Goal: Task Accomplishment & Management: Use online tool/utility

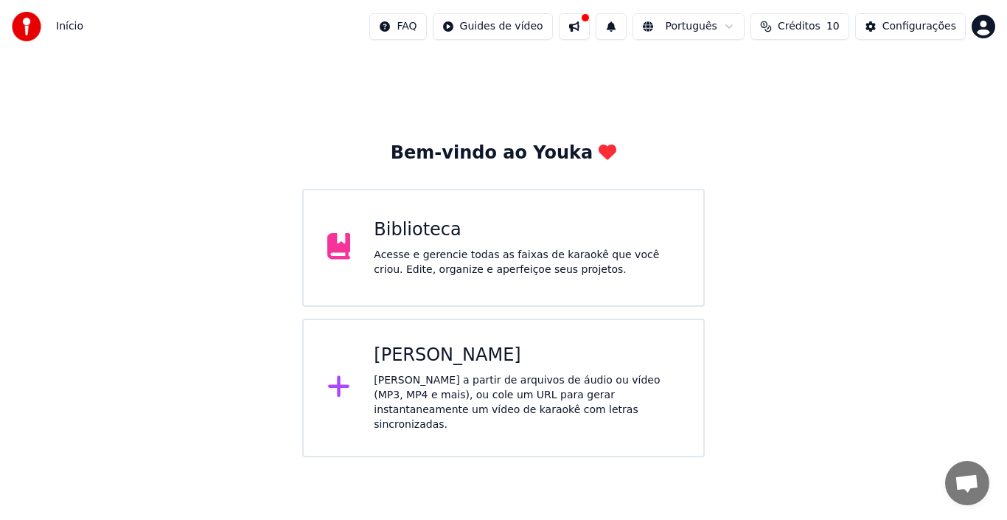
click at [433, 365] on div "[PERSON_NAME]" at bounding box center [527, 356] width 306 height 24
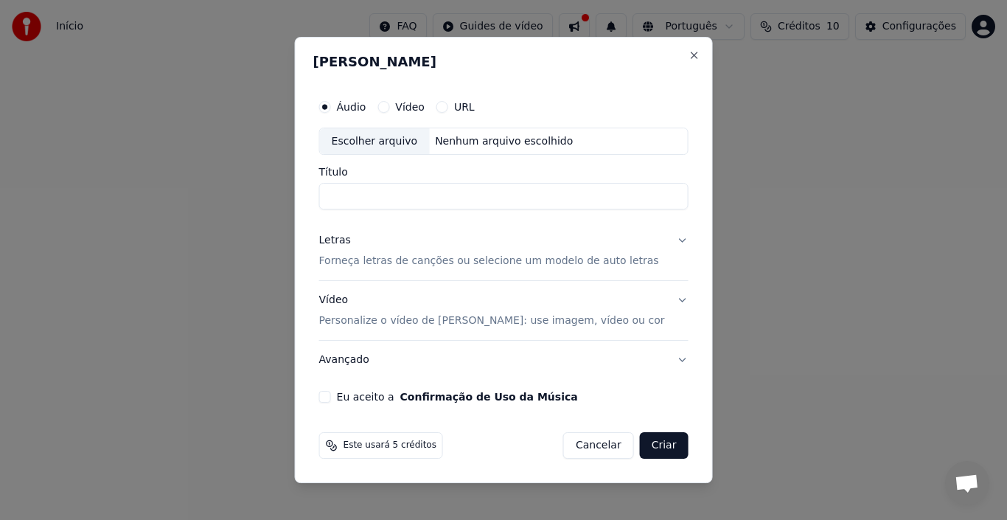
click at [425, 102] on label "Vídeo" at bounding box center [409, 107] width 29 height 10
click at [389, 102] on button "Vídeo" at bounding box center [384, 107] width 12 height 12
click at [366, 105] on label "Áudio" at bounding box center [351, 107] width 29 height 10
click at [331, 105] on button "Áudio" at bounding box center [325, 107] width 12 height 12
click at [425, 102] on label "Vídeo" at bounding box center [409, 107] width 29 height 10
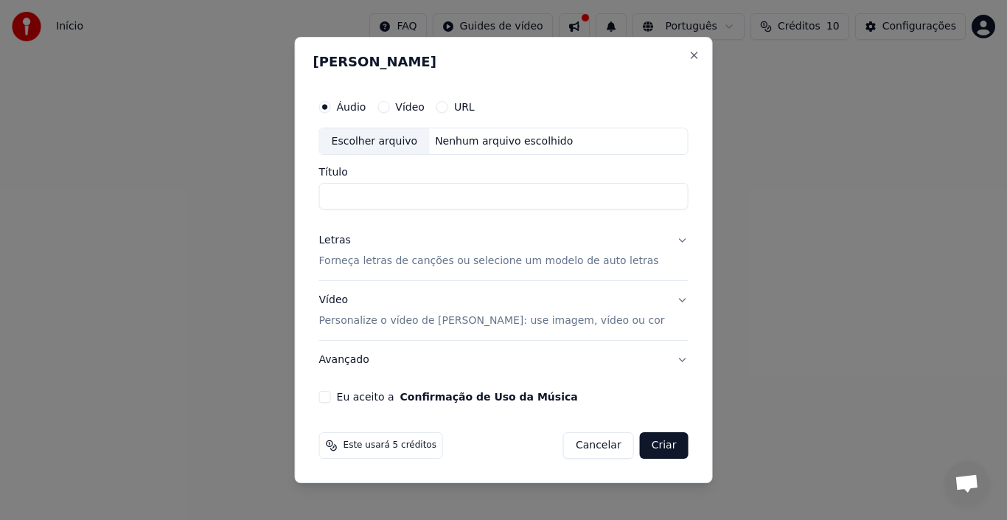
click at [389, 102] on button "Vídeo" at bounding box center [384, 107] width 12 height 12
click at [412, 139] on div "Escolher arquivo" at bounding box center [375, 141] width 110 height 27
click at [419, 143] on div "Escolher arquivo" at bounding box center [375, 141] width 110 height 27
click at [383, 138] on div "Escolher arquivo" at bounding box center [375, 141] width 110 height 27
click at [366, 107] on label "Áudio" at bounding box center [351, 107] width 29 height 10
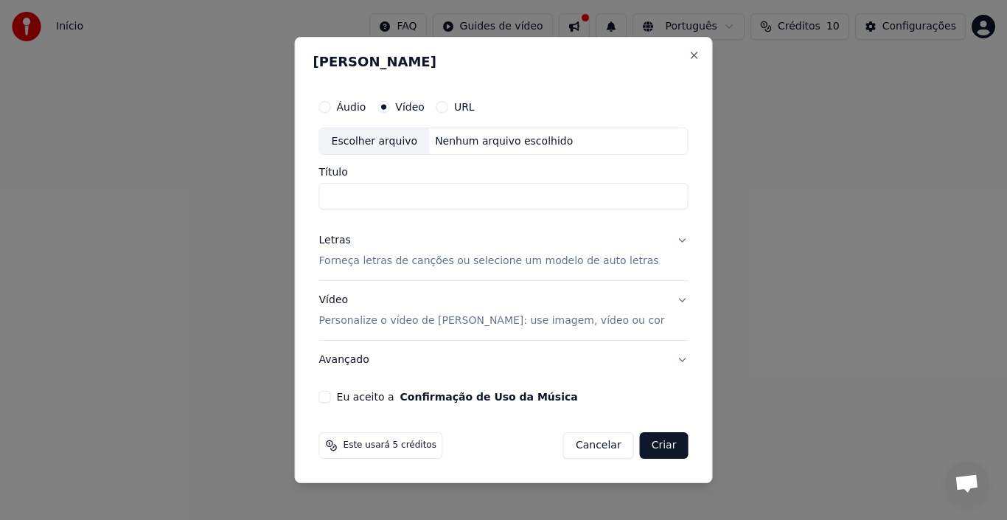
click at [331, 107] on button "Áudio" at bounding box center [325, 107] width 12 height 12
click at [402, 145] on div "Escolher arquivo" at bounding box center [375, 141] width 110 height 27
click at [410, 316] on p "Personalize o vídeo de [PERSON_NAME]: use imagem, vídeo ou cor" at bounding box center [492, 320] width 346 height 15
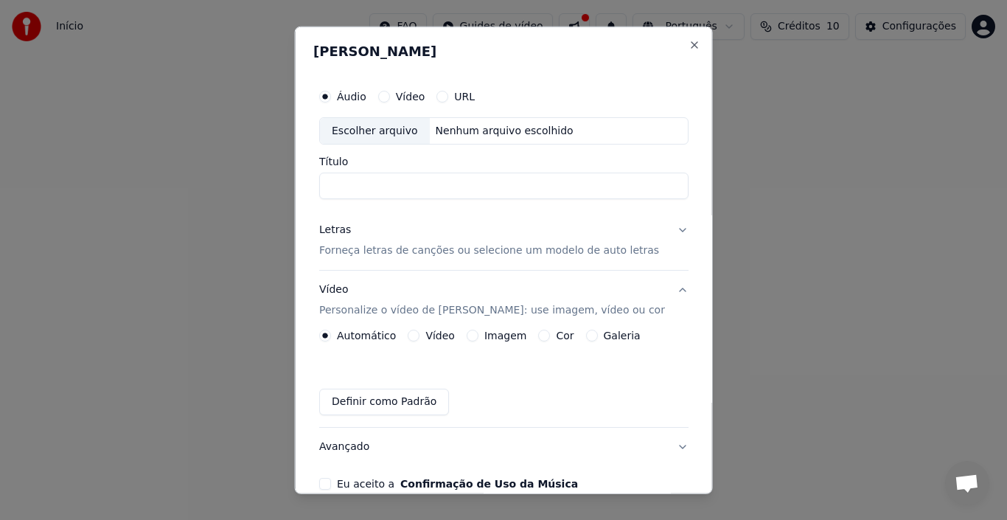
click at [397, 131] on div "Escolher arquivo" at bounding box center [375, 130] width 110 height 27
drag, startPoint x: 493, startPoint y: 184, endPoint x: 408, endPoint y: 192, distance: 85.3
click at [408, 192] on input "**********" at bounding box center [503, 186] width 369 height 27
type input "**********"
click at [432, 335] on label "Vídeo" at bounding box center [439, 335] width 29 height 10
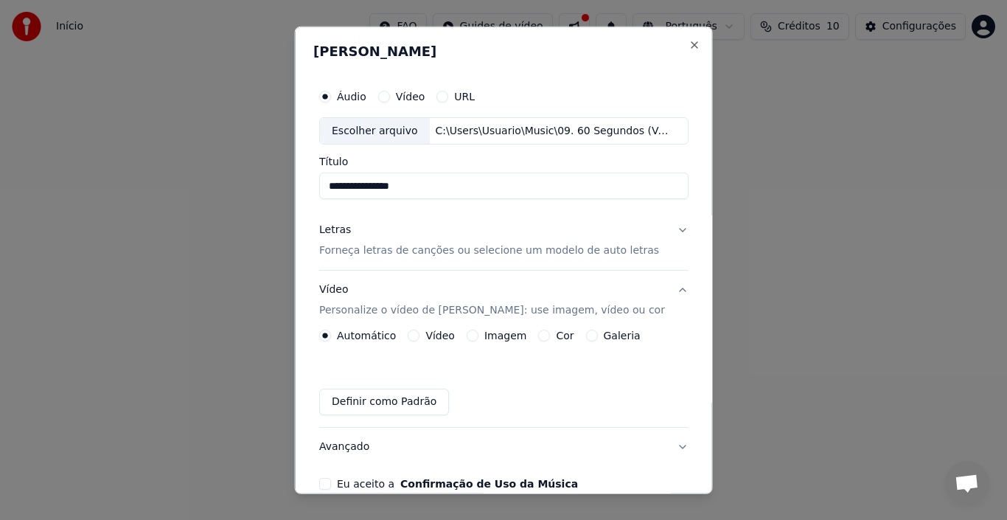
click at [420, 335] on button "Vídeo" at bounding box center [414, 336] width 12 height 12
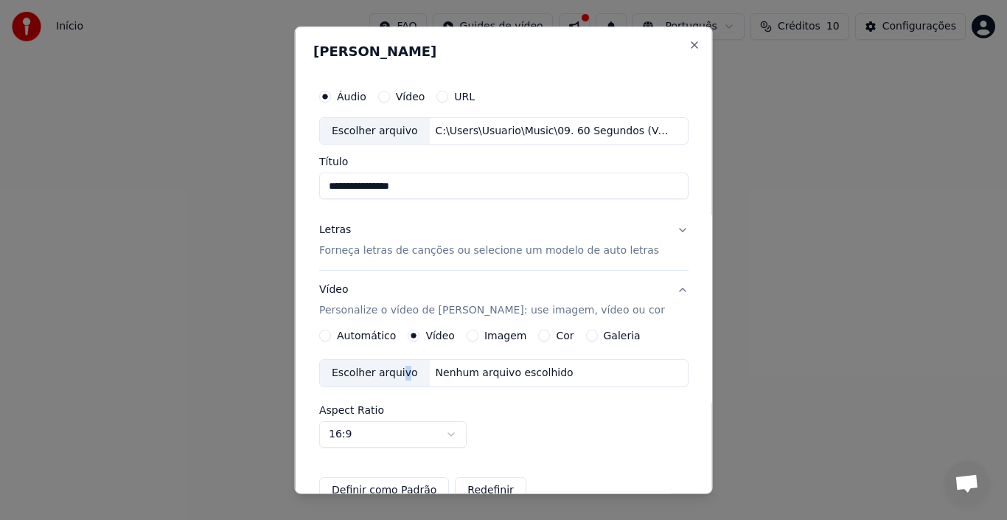
click at [401, 370] on div "Escolher arquivo" at bounding box center [375, 373] width 110 height 27
click at [512, 335] on label "Imagem" at bounding box center [505, 335] width 42 height 10
click at [478, 335] on button "Imagem" at bounding box center [472, 336] width 12 height 12
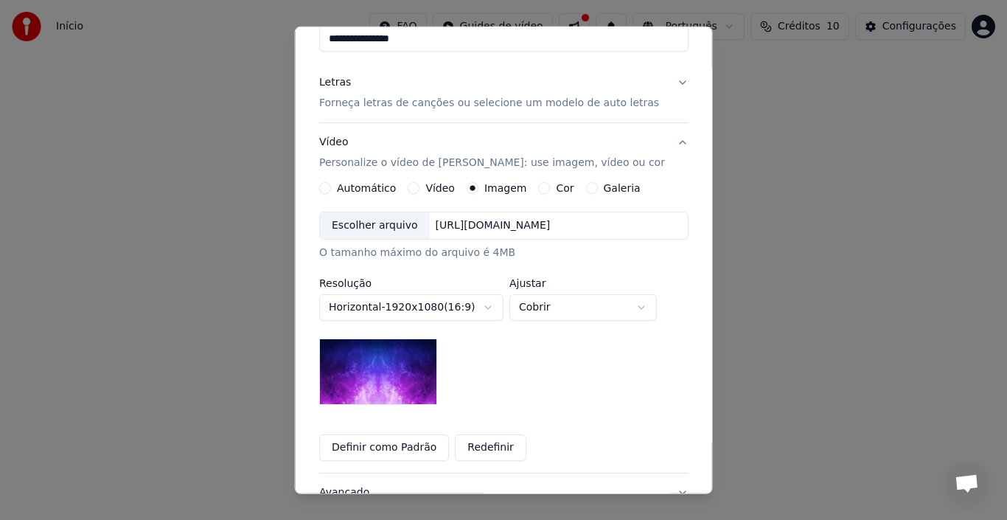
scroll to position [74, 0]
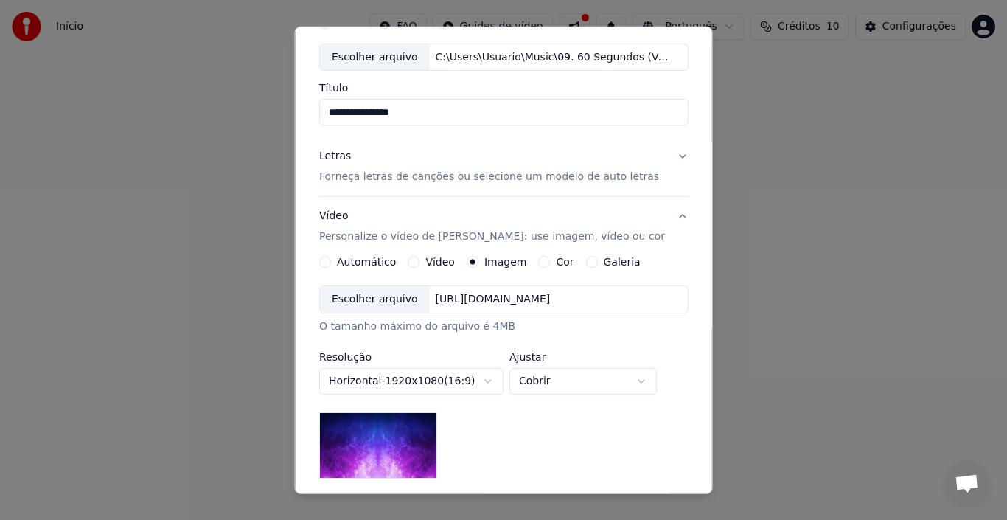
click at [614, 257] on label "Galeria" at bounding box center [621, 262] width 37 height 10
click at [597, 257] on button "Galeria" at bounding box center [591, 262] width 12 height 12
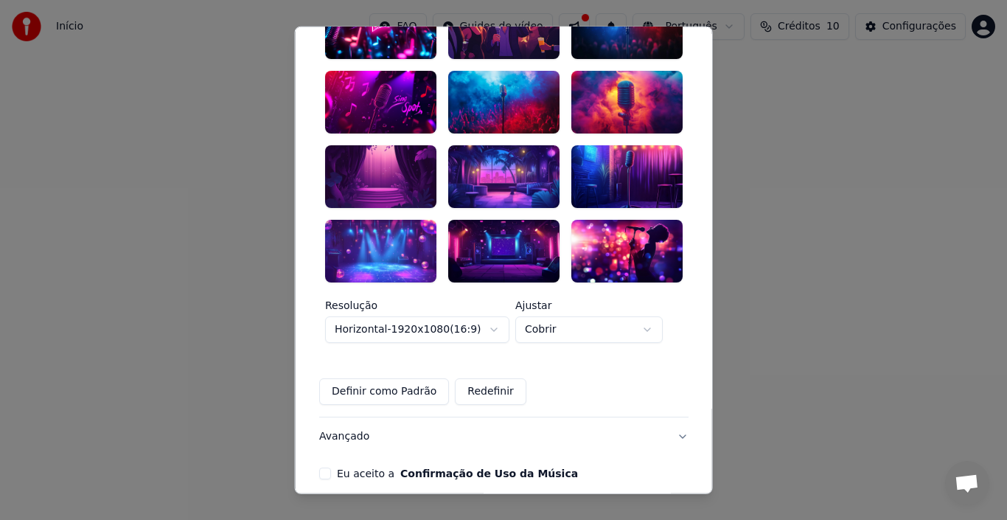
scroll to position [420, 0]
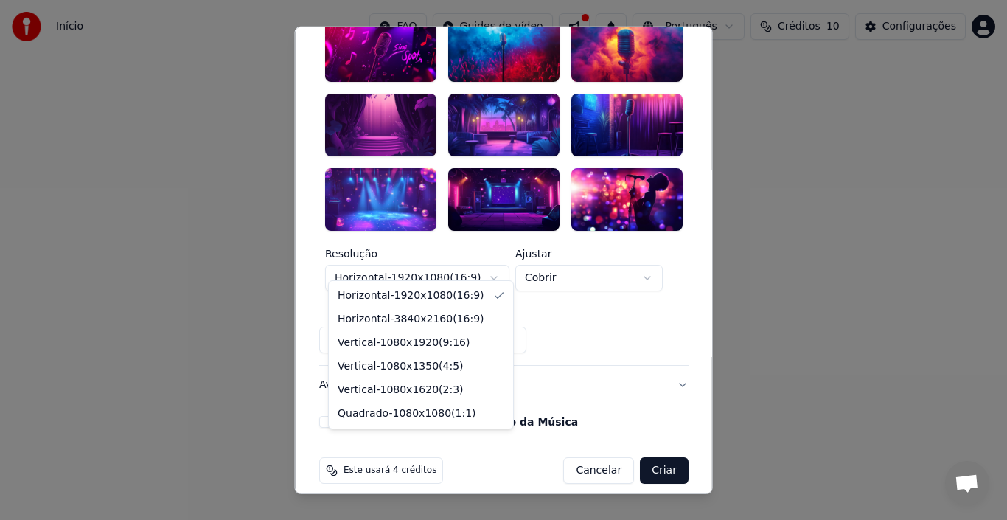
click at [420, 265] on body "**********" at bounding box center [503, 228] width 1007 height 457
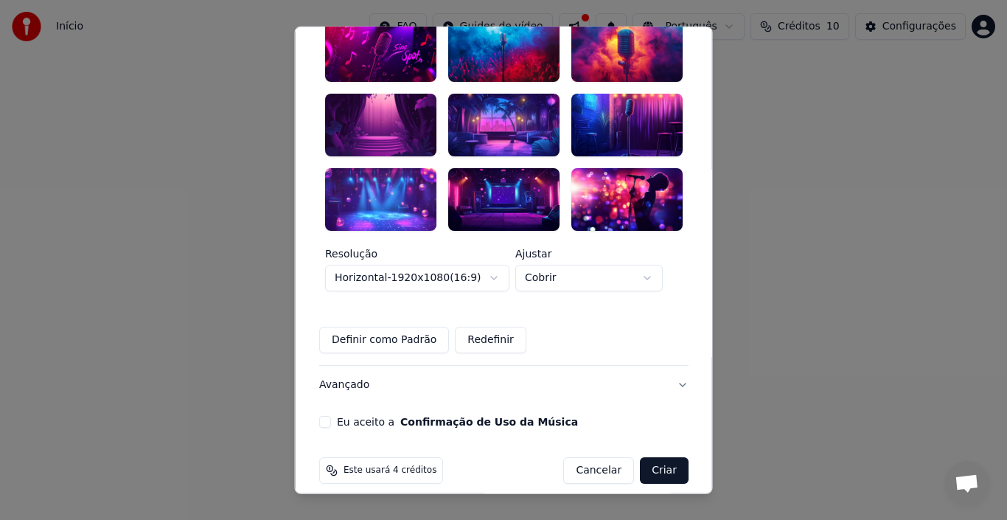
click at [420, 265] on body "**********" at bounding box center [503, 228] width 1007 height 457
click at [434, 262] on body "**********" at bounding box center [503, 228] width 1007 height 457
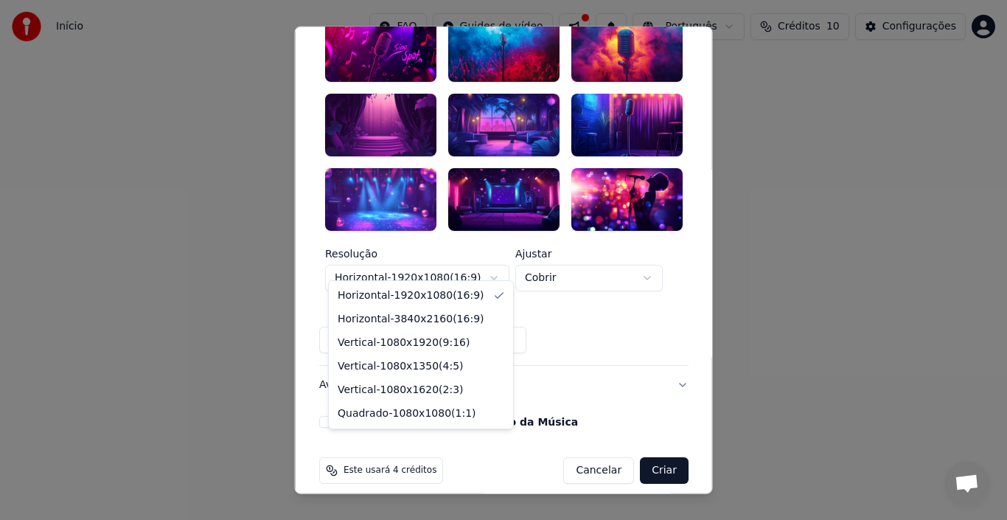
click at [439, 261] on body "**********" at bounding box center [503, 228] width 1007 height 457
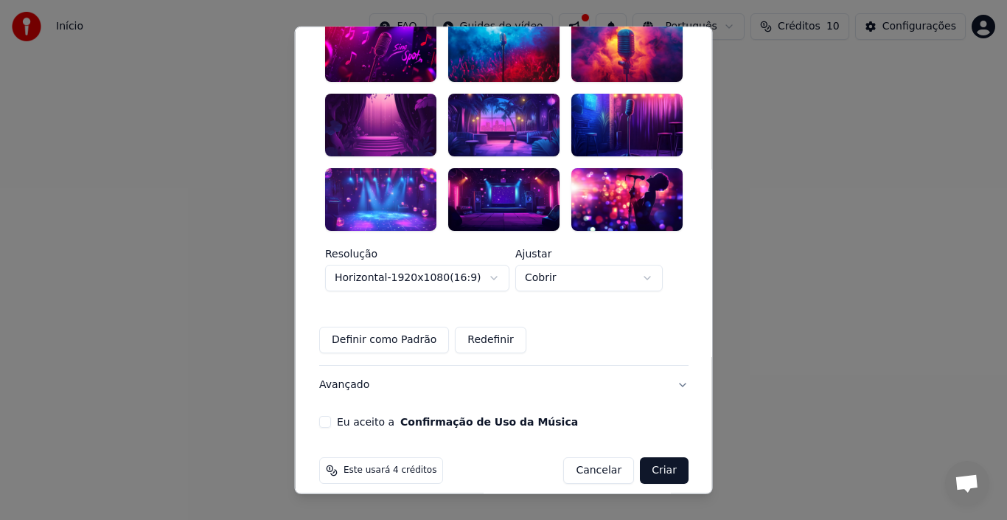
scroll to position [199, 0]
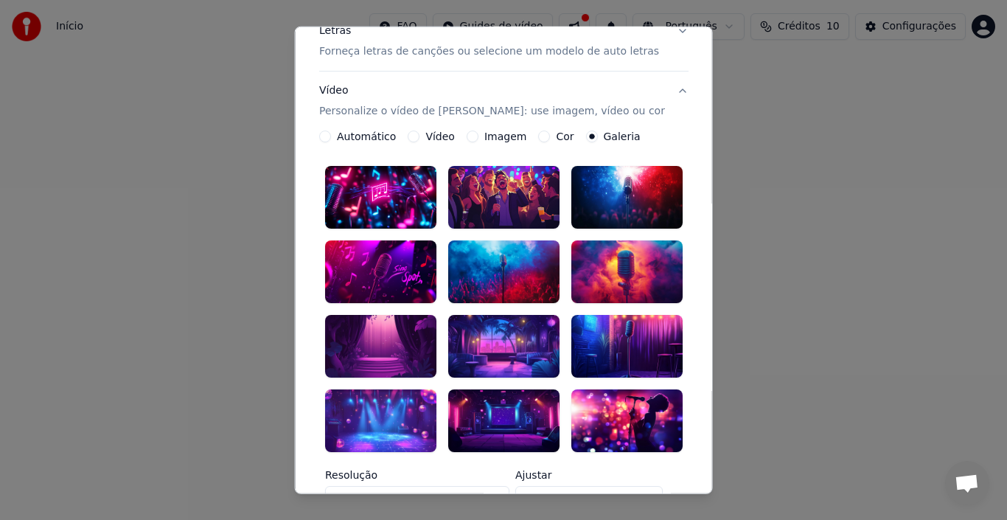
click at [393, 181] on div at bounding box center [380, 197] width 111 height 63
click at [414, 184] on icon at bounding box center [418, 183] width 8 height 5
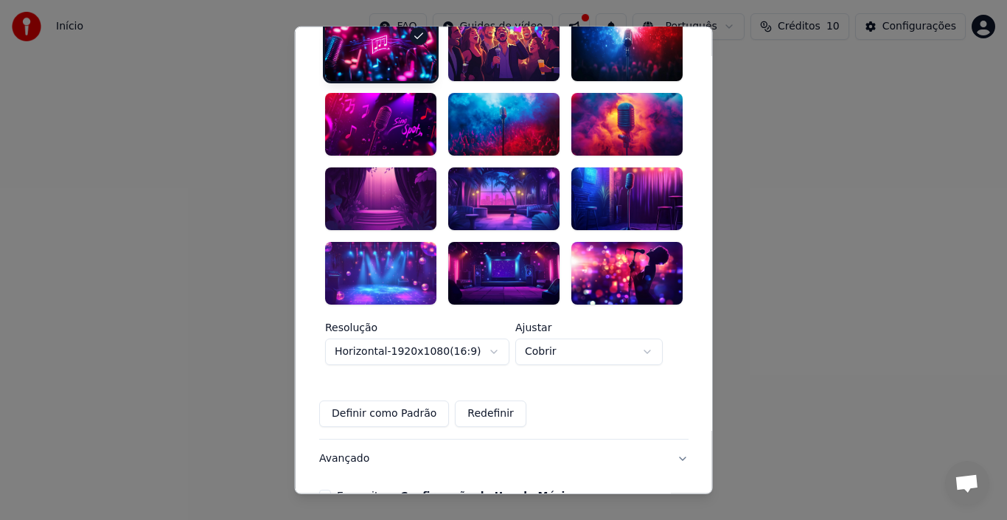
scroll to position [420, 0]
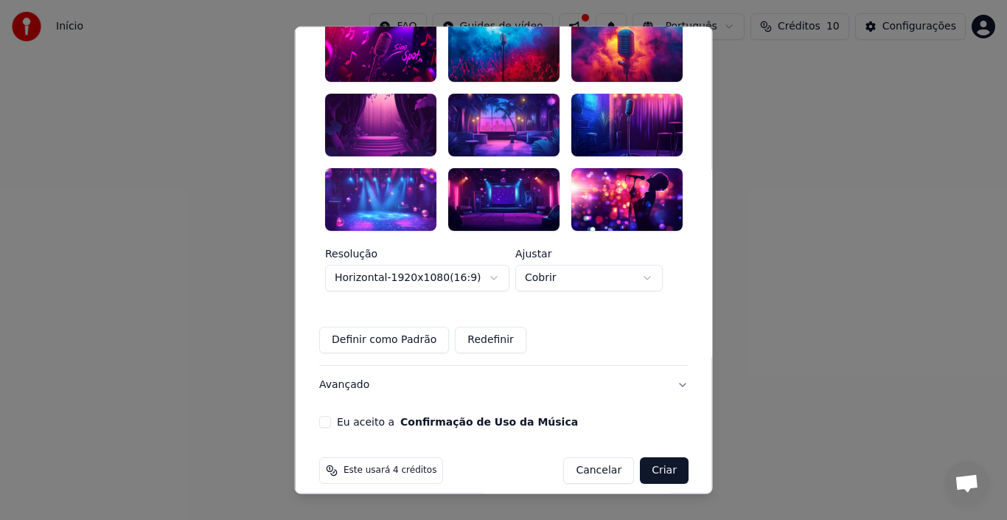
click at [398, 327] on button "Definir como Padrão" at bounding box center [384, 340] width 130 height 27
click at [339, 366] on button "Avançado" at bounding box center [503, 385] width 369 height 38
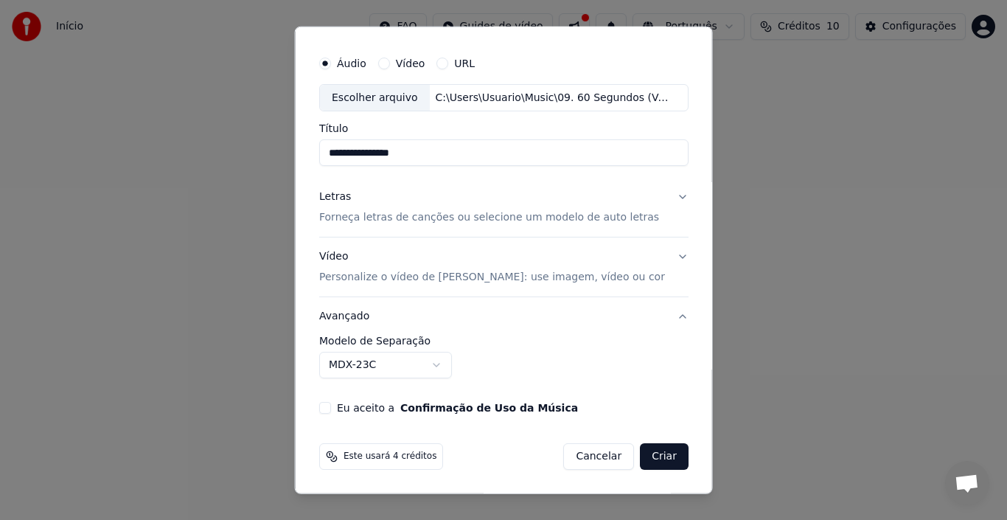
scroll to position [33, 0]
click at [344, 316] on button "Avançado" at bounding box center [503, 316] width 369 height 38
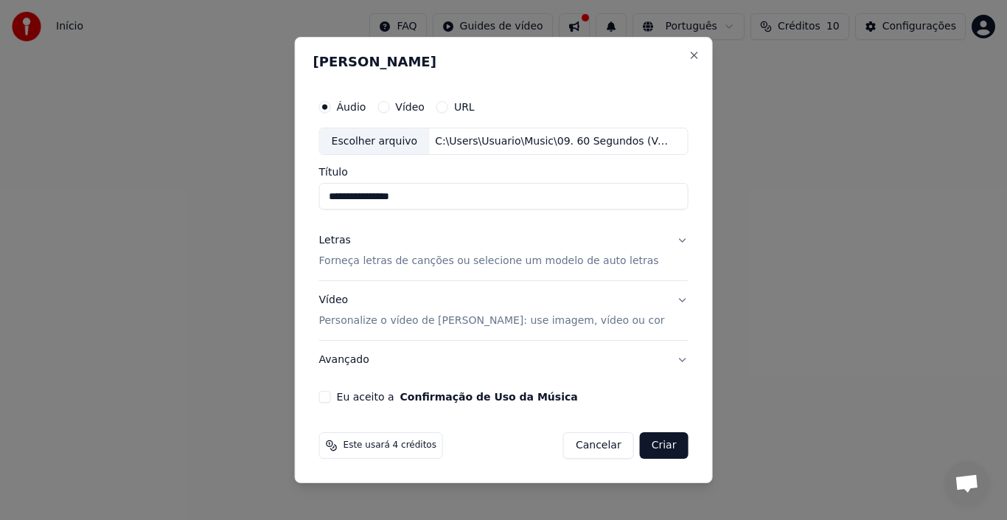
click at [352, 358] on button "Avançado" at bounding box center [503, 360] width 369 height 38
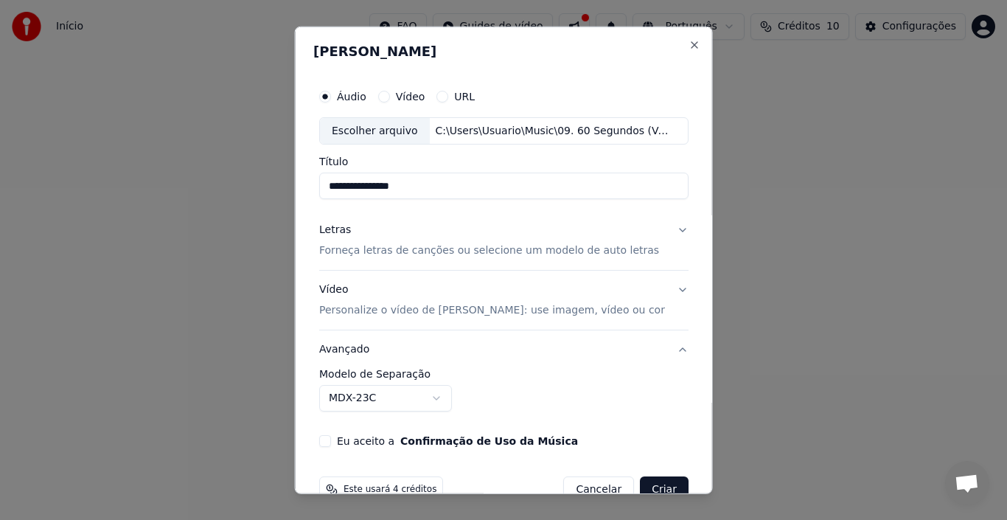
scroll to position [33, 0]
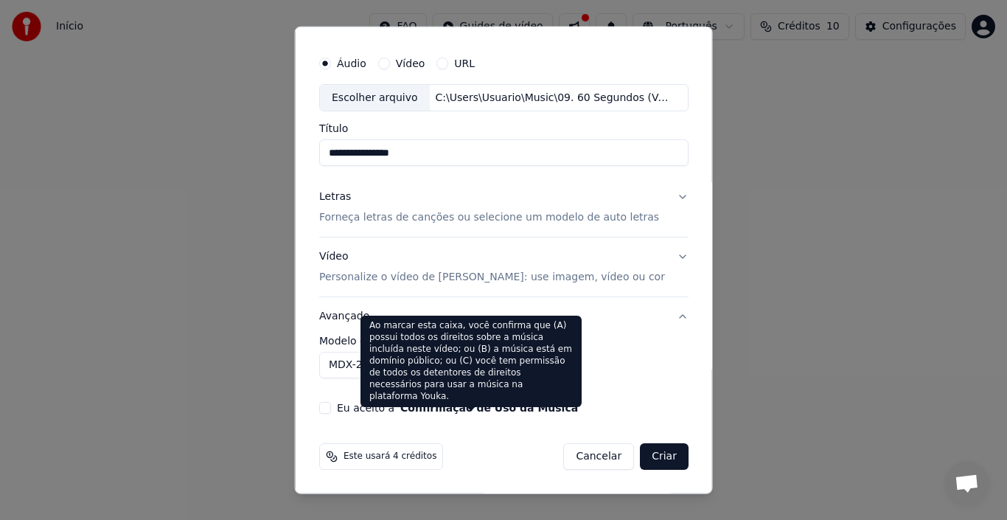
click at [439, 405] on button "Confirmação de Uso da Música" at bounding box center [489, 408] width 178 height 10
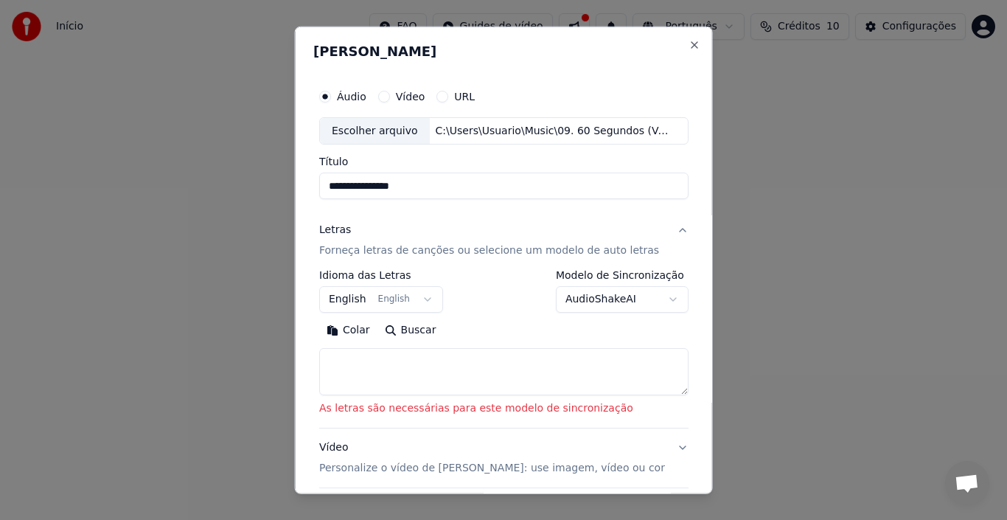
scroll to position [74, 0]
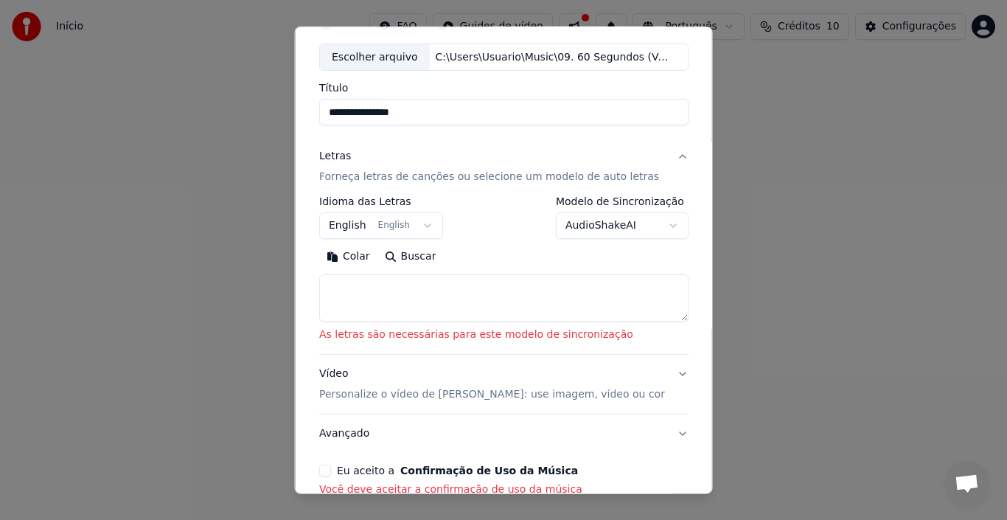
click at [373, 395] on p "Personalize o vídeo de [PERSON_NAME]: use imagem, vídeo ou cor" at bounding box center [492, 394] width 346 height 15
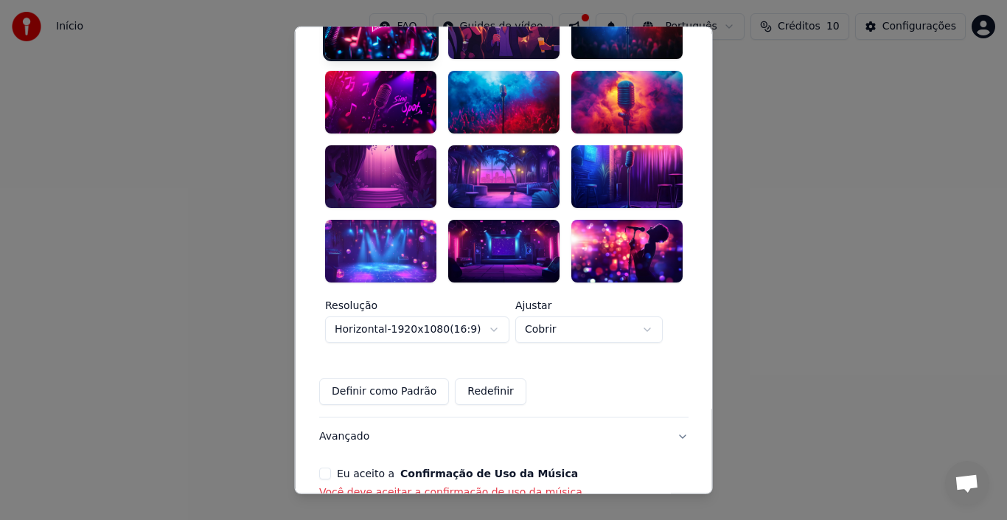
scroll to position [441, 0]
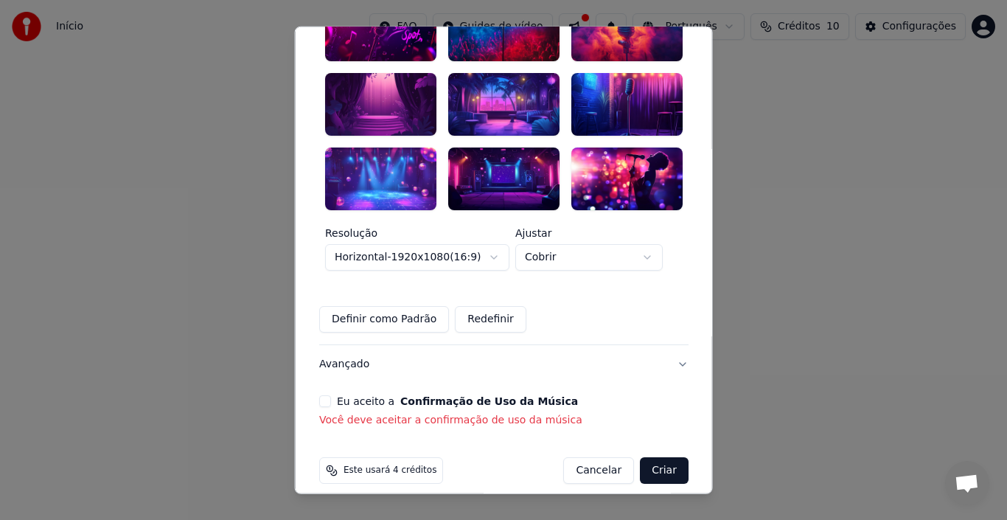
click at [431, 242] on body "**********" at bounding box center [503, 228] width 1007 height 457
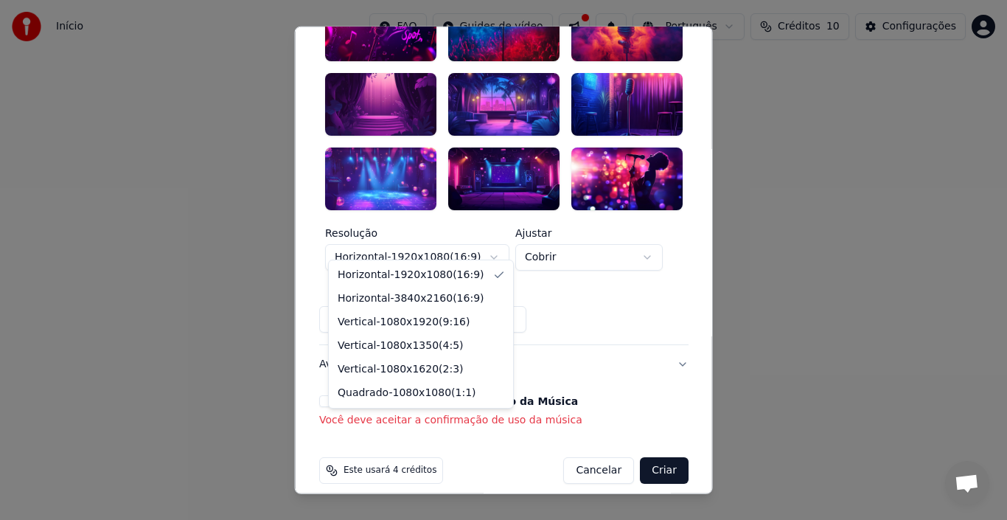
click at [417, 243] on body "**********" at bounding box center [503, 228] width 1007 height 457
select select "*********"
click at [431, 246] on body "**********" at bounding box center [503, 228] width 1007 height 457
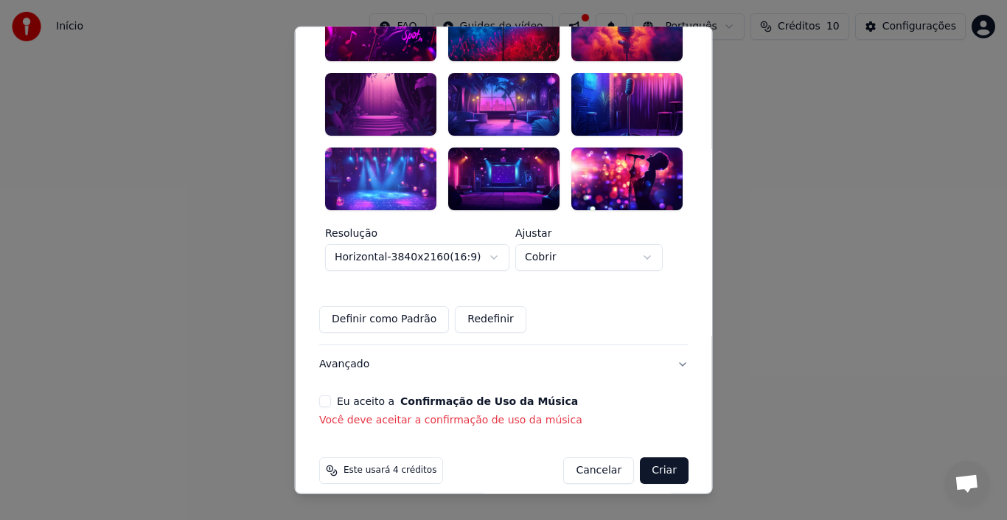
click at [352, 246] on body "**********" at bounding box center [503, 228] width 1007 height 457
click at [352, 245] on body "**********" at bounding box center [503, 228] width 1007 height 457
click at [529, 413] on p "Você deve aceitar a confirmação de uso da música" at bounding box center [503, 420] width 369 height 15
click at [349, 355] on button "Avançado" at bounding box center [503, 364] width 369 height 38
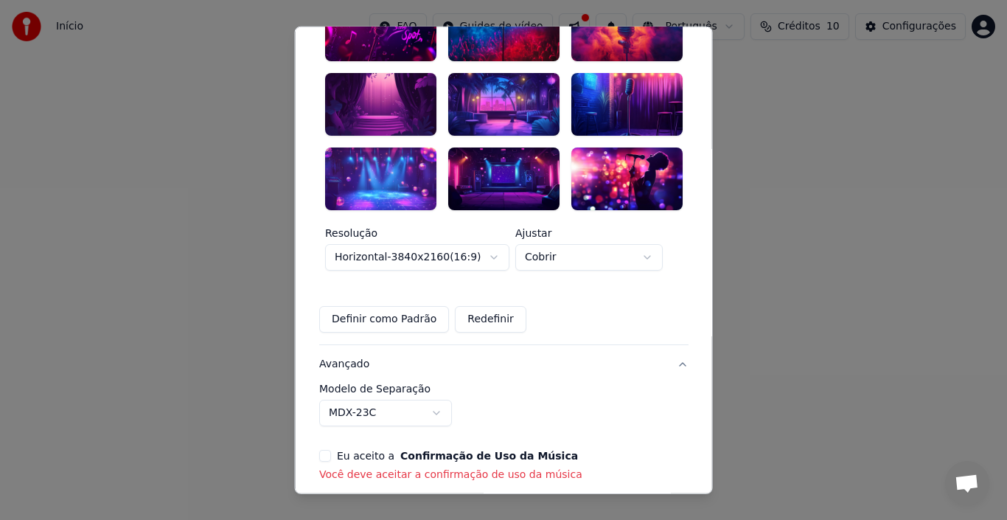
scroll to position [54, 0]
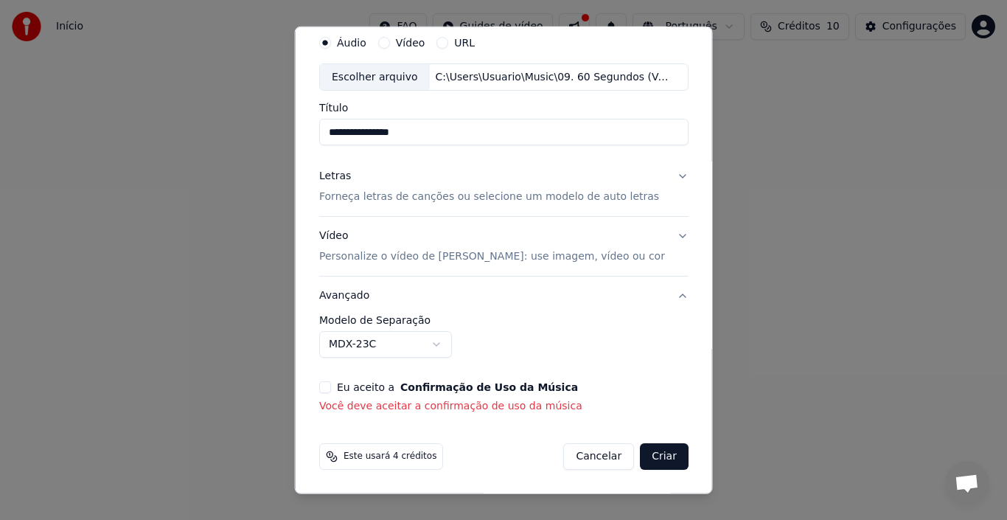
click at [387, 254] on p "Personalize o vídeo de [PERSON_NAME]: use imagem, vídeo ou cor" at bounding box center [492, 256] width 346 height 15
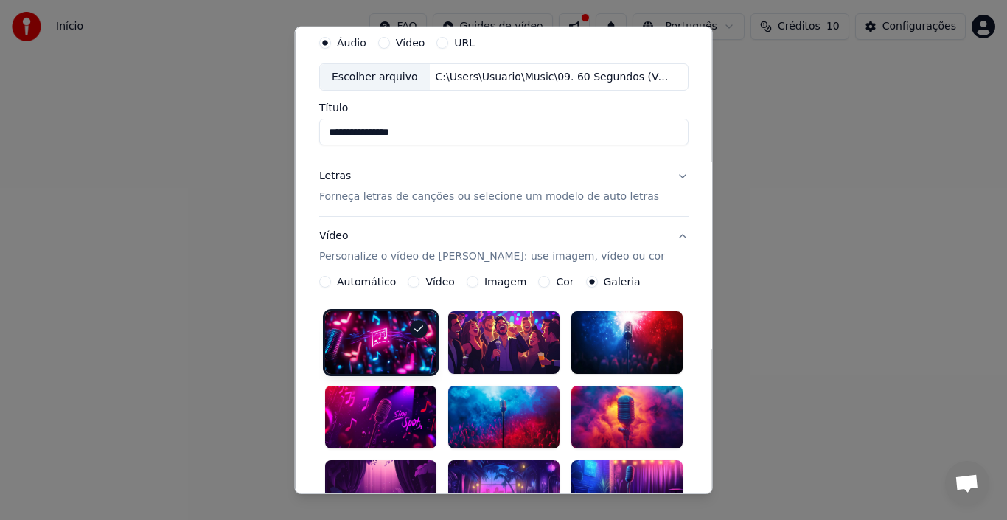
click at [507, 285] on label "Imagem" at bounding box center [505, 281] width 42 height 10
click at [478, 285] on button "Imagem" at bounding box center [472, 282] width 12 height 12
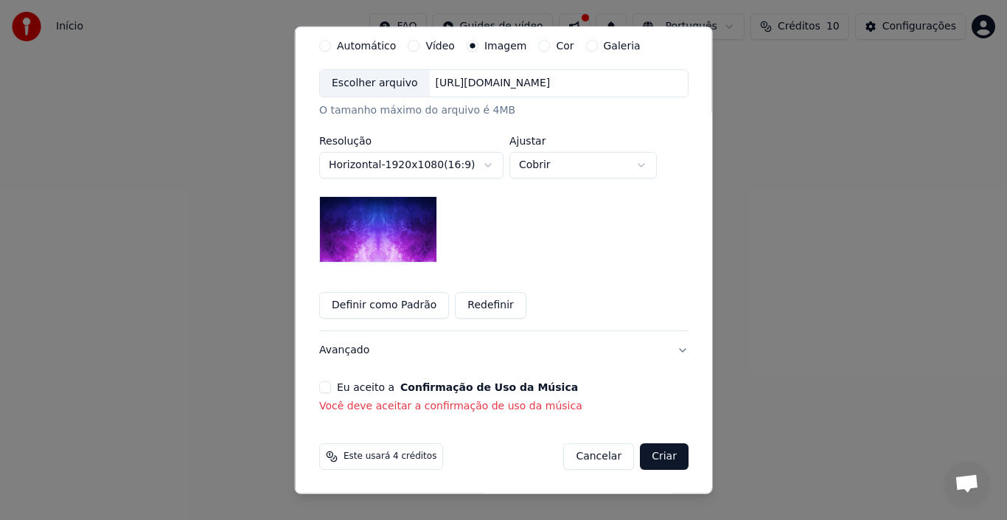
scroll to position [216, 0]
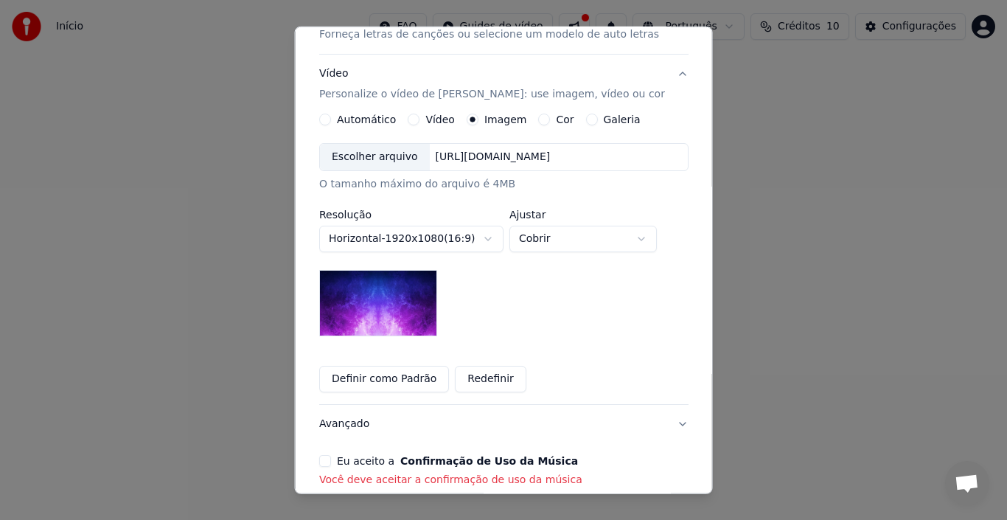
click at [397, 380] on button "Definir como Padrão" at bounding box center [384, 379] width 130 height 27
click at [398, 380] on button "Definir como Padrão" at bounding box center [384, 379] width 130 height 27
click at [491, 379] on button "Redefinir" at bounding box center [491, 379] width 72 height 27
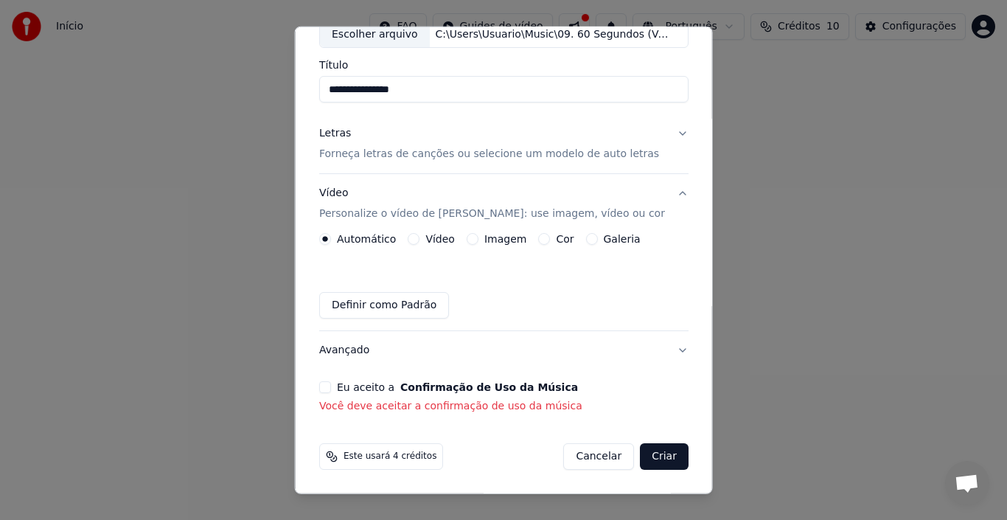
click at [389, 307] on button "Definir como Padrão" at bounding box center [384, 305] width 130 height 27
click at [400, 312] on button "Definir como Padrão" at bounding box center [384, 305] width 130 height 27
click at [616, 234] on label "Galeria" at bounding box center [621, 239] width 37 height 10
click at [597, 234] on button "Galeria" at bounding box center [591, 239] width 12 height 12
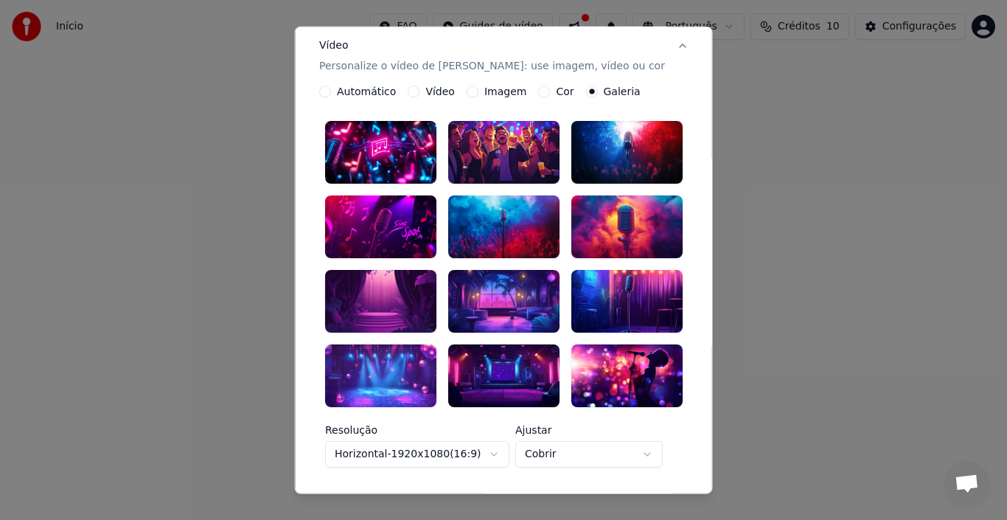
scroll to position [441, 0]
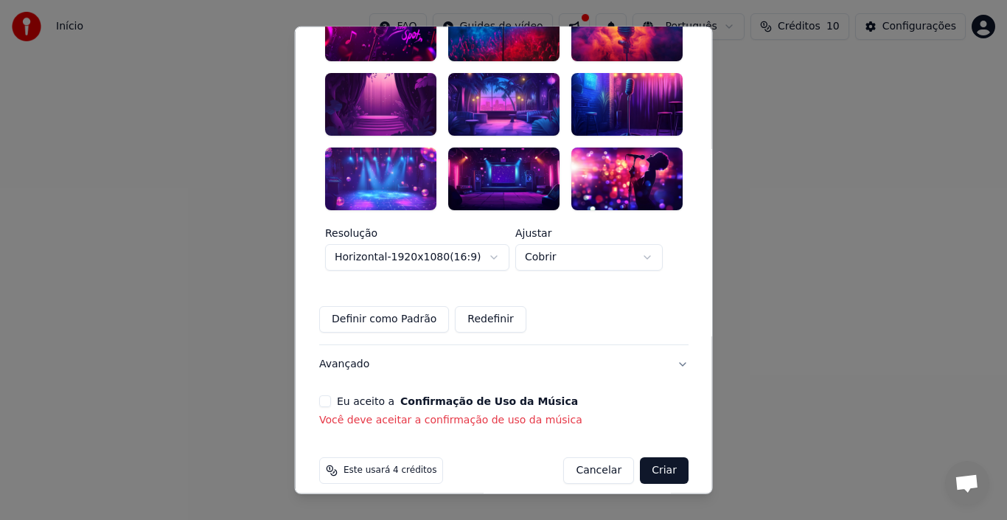
click at [397, 306] on button "Definir como Padrão" at bounding box center [384, 319] width 130 height 27
click at [480, 306] on button "Redefinir" at bounding box center [491, 319] width 72 height 27
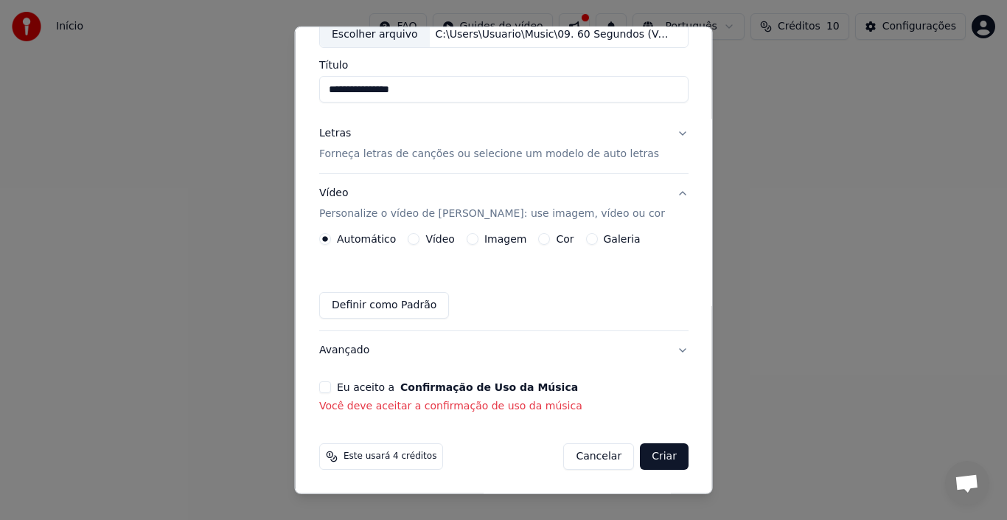
click at [610, 232] on button "Vídeo Personalize o vídeo de karaokê: use imagem, vídeo ou cor" at bounding box center [503, 203] width 369 height 59
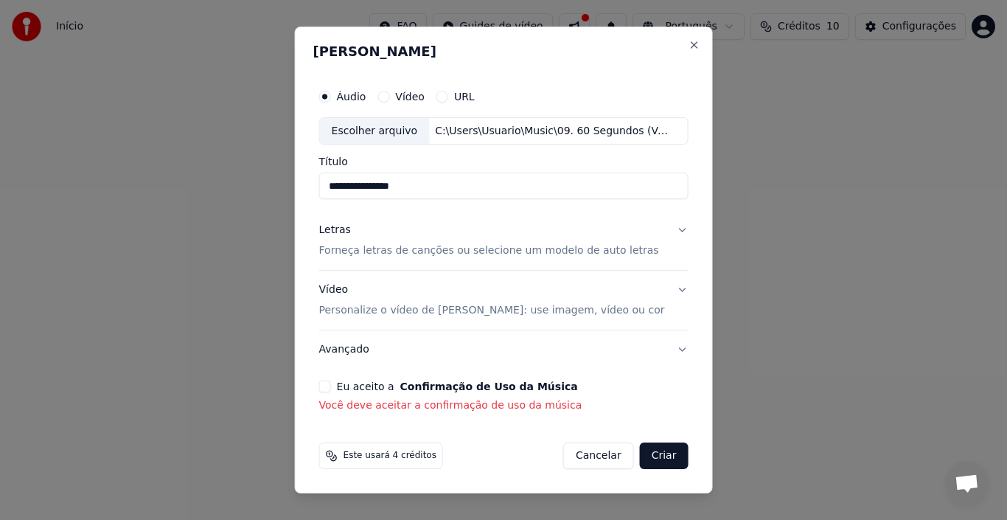
scroll to position [0, 0]
click at [407, 306] on p "Personalize o vídeo de [PERSON_NAME]: use imagem, vídeo ou cor" at bounding box center [492, 310] width 346 height 15
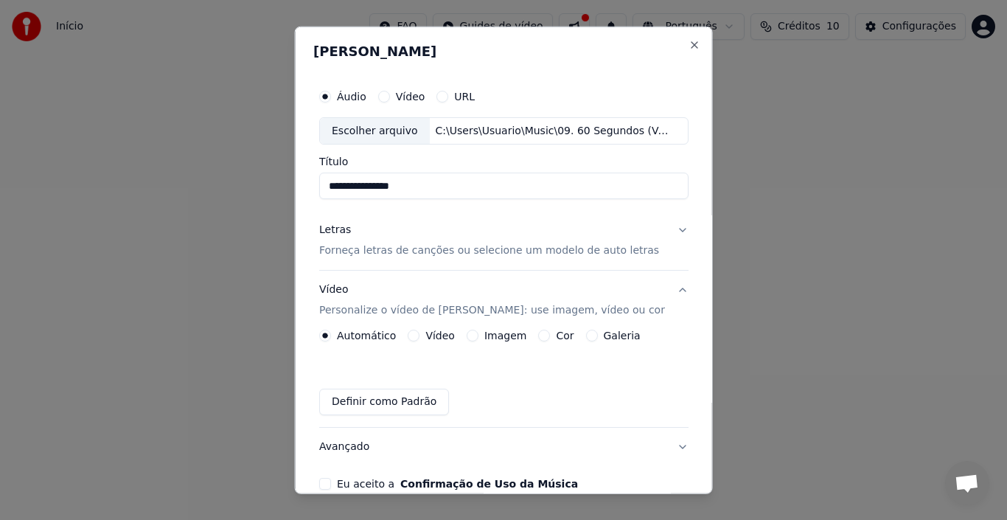
click at [613, 333] on label "Galeria" at bounding box center [621, 335] width 37 height 10
click at [597, 333] on button "Galeria" at bounding box center [591, 336] width 12 height 12
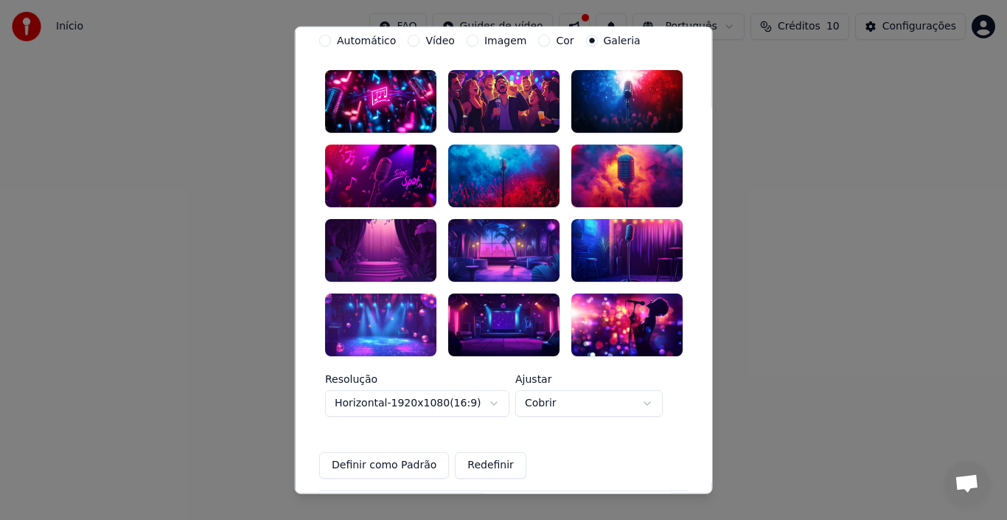
scroll to position [441, 0]
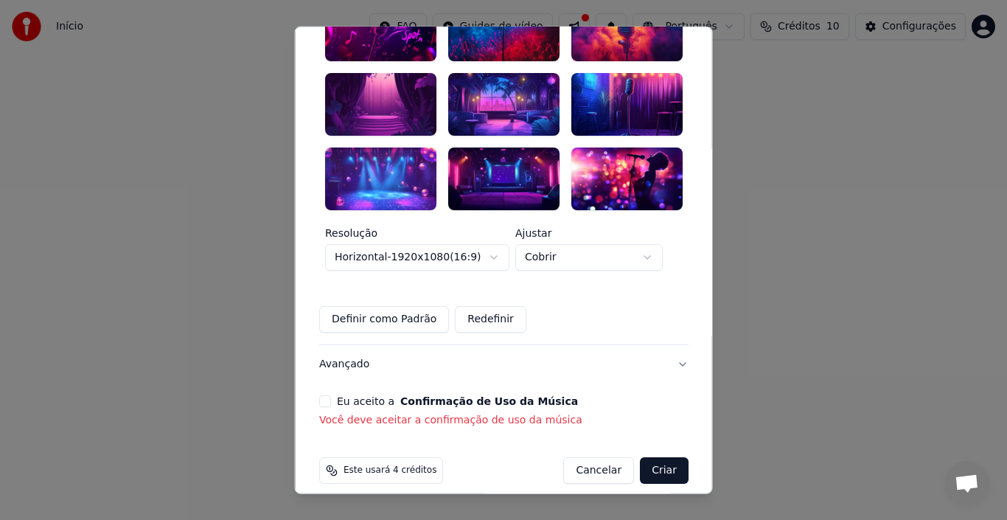
click at [662, 350] on button "Avançado" at bounding box center [503, 364] width 369 height 38
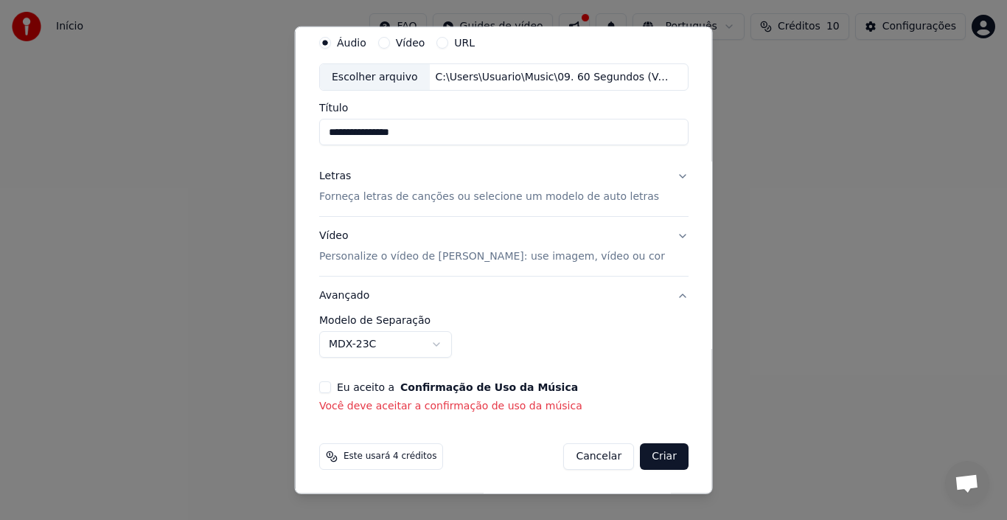
scroll to position [54, 0]
click at [382, 254] on p "Personalize o vídeo de [PERSON_NAME]: use imagem, vídeo ou cor" at bounding box center [492, 256] width 346 height 15
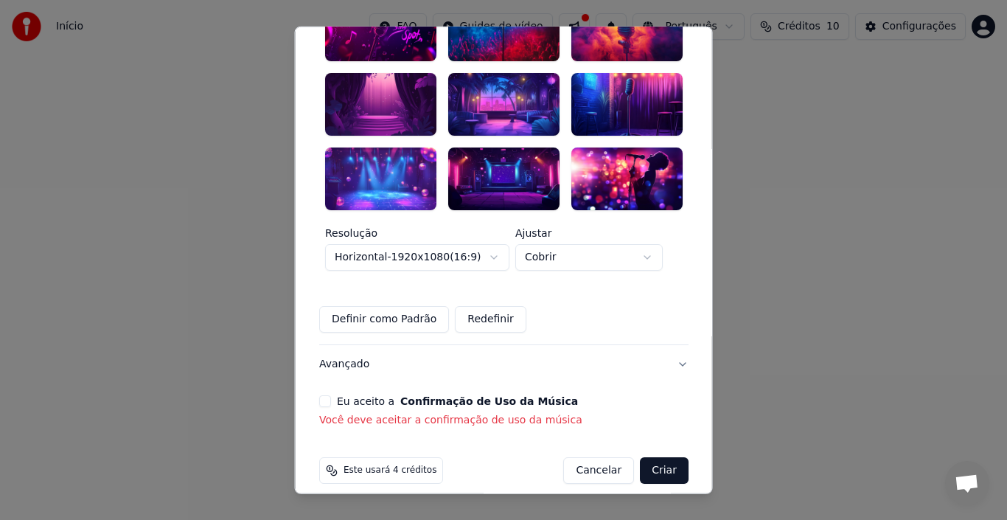
scroll to position [367, 0]
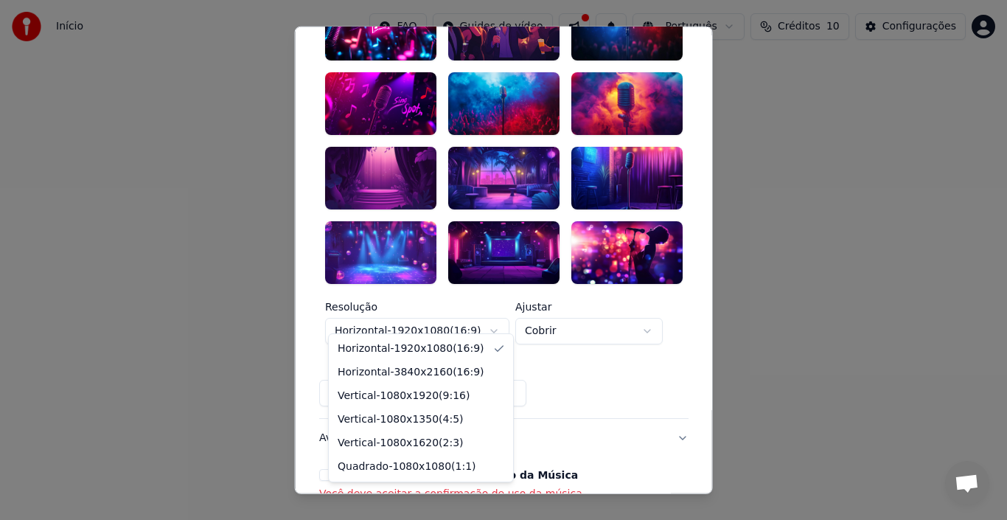
click at [420, 318] on body "**********" at bounding box center [503, 228] width 1007 height 457
click at [432, 328] on body "**********" at bounding box center [503, 228] width 1007 height 457
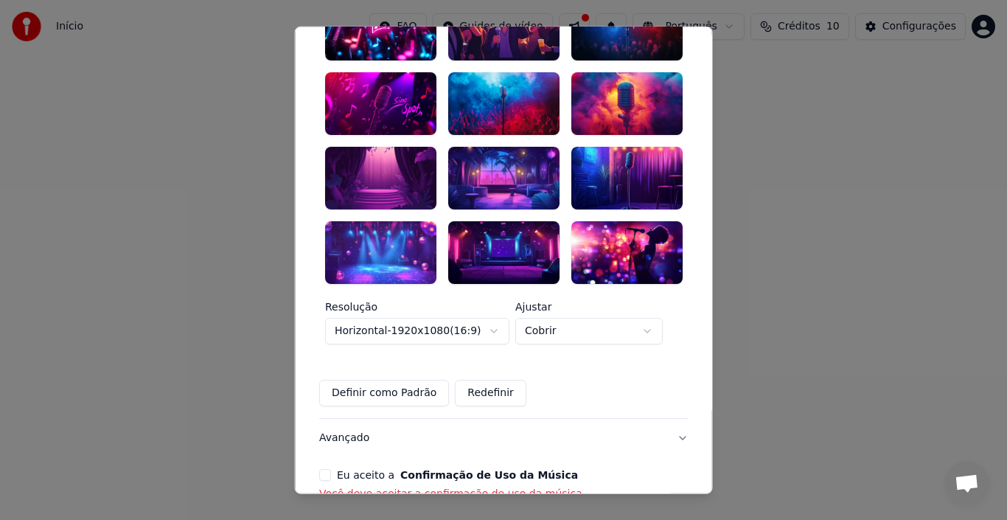
click at [365, 313] on body "**********" at bounding box center [503, 228] width 1007 height 457
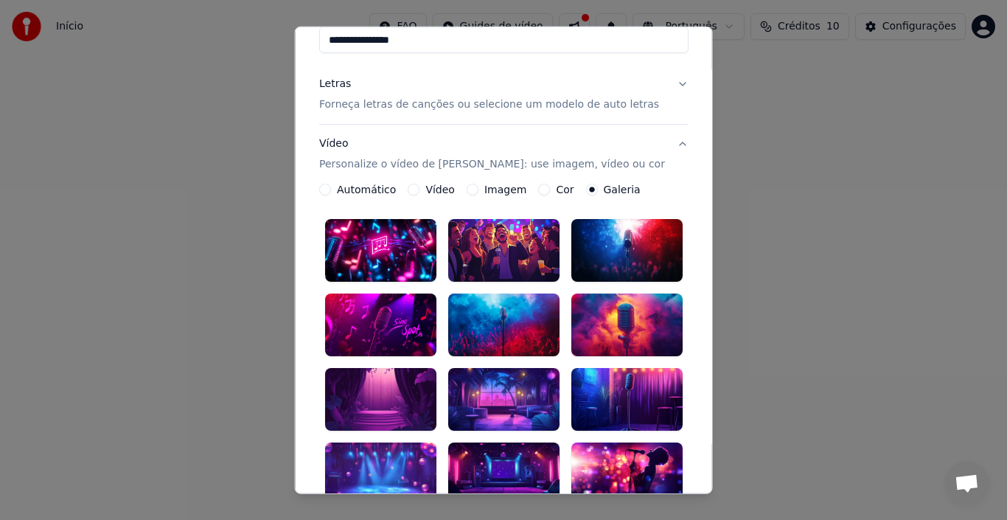
click at [392, 241] on div at bounding box center [380, 250] width 111 height 63
click at [490, 248] on div at bounding box center [503, 250] width 111 height 63
click at [394, 247] on div at bounding box center [380, 250] width 111 height 63
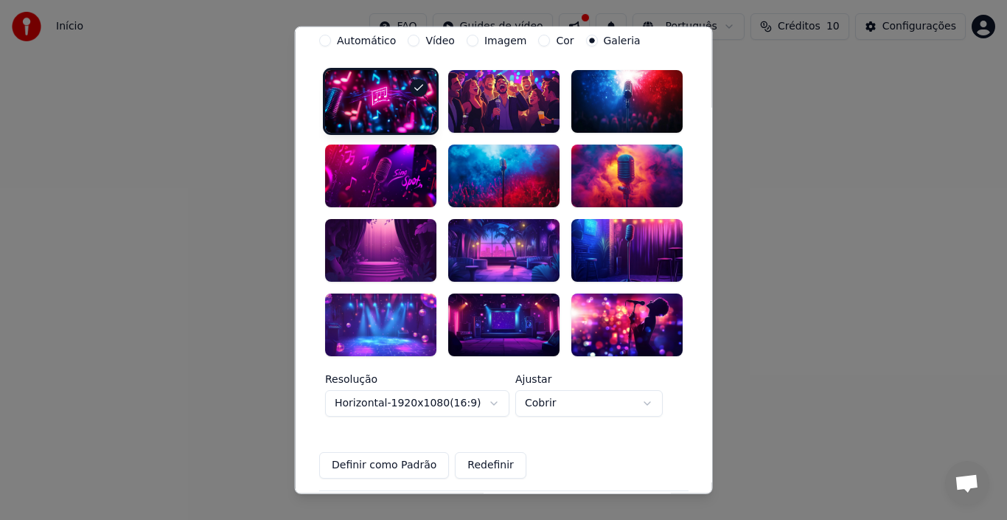
scroll to position [441, 0]
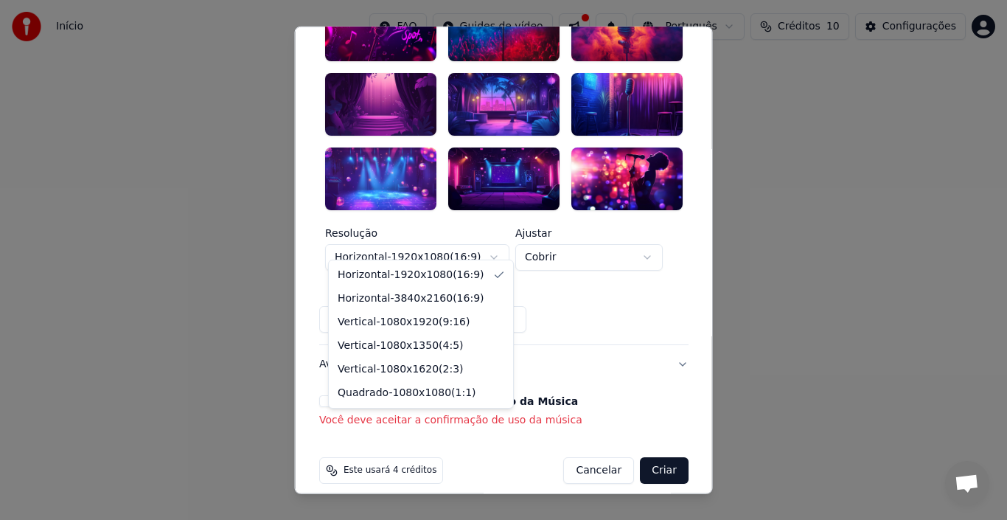
click at [457, 244] on body "**********" at bounding box center [503, 228] width 1007 height 457
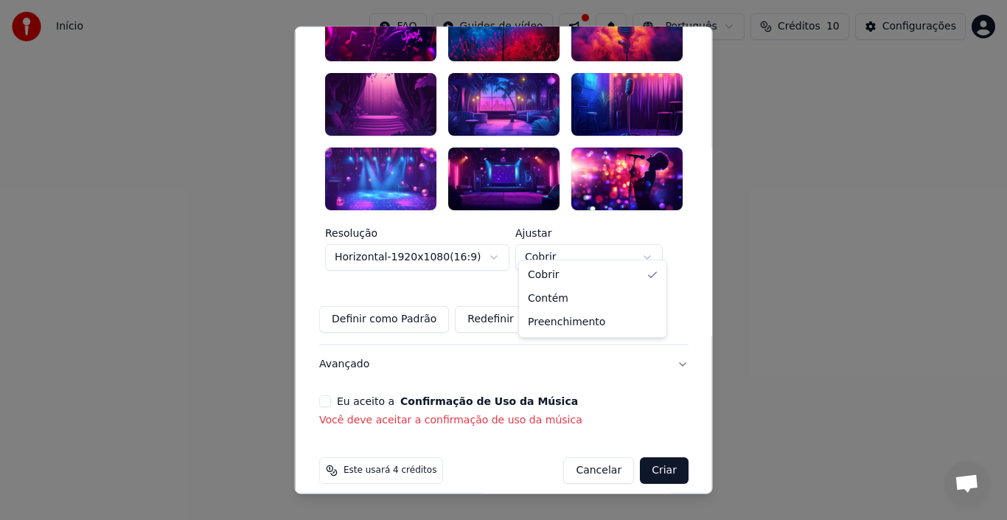
click at [547, 247] on body "**********" at bounding box center [503, 228] width 1007 height 457
click at [389, 306] on button "Definir como Padrão" at bounding box center [384, 319] width 130 height 27
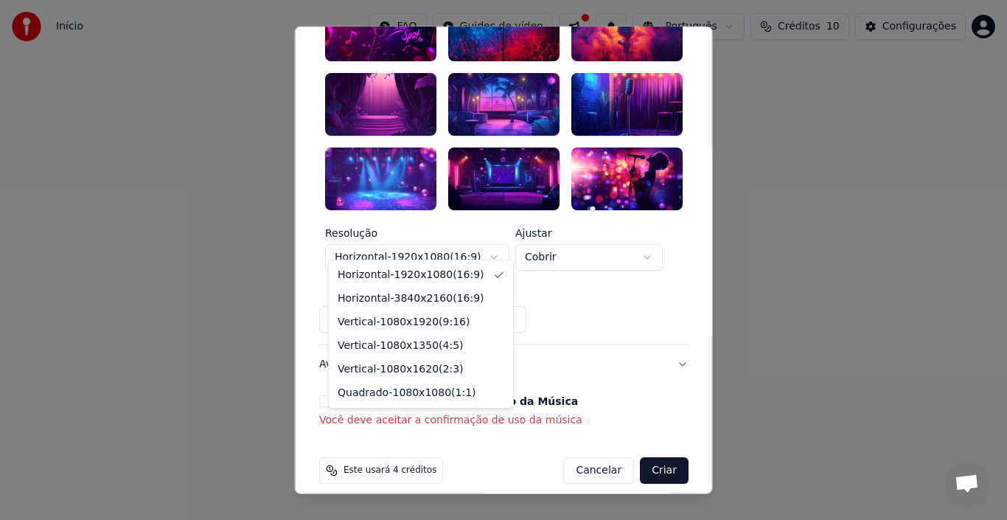
click at [426, 241] on body "**********" at bounding box center [503, 228] width 1007 height 457
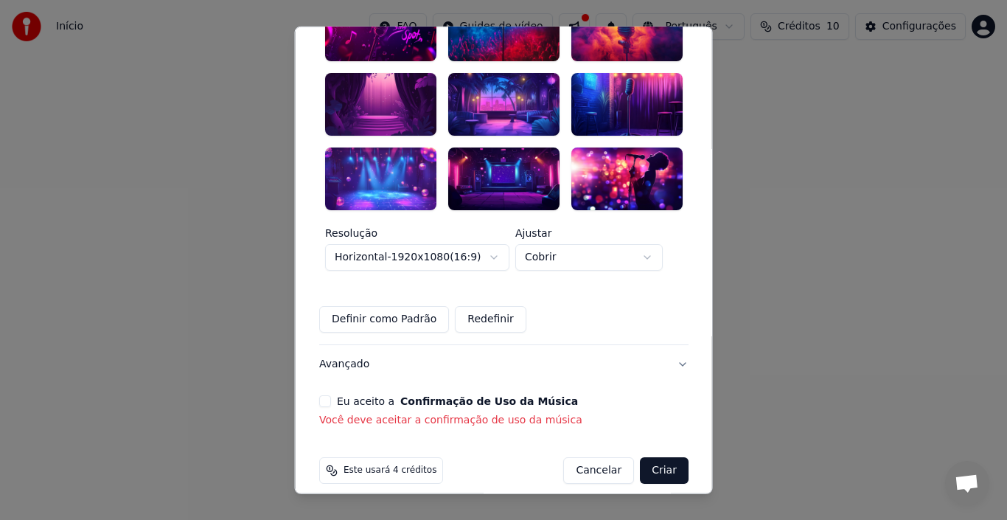
click at [426, 241] on body "**********" at bounding box center [503, 228] width 1007 height 457
click at [404, 465] on span "Este usará 4 créditos" at bounding box center [390, 471] width 93 height 12
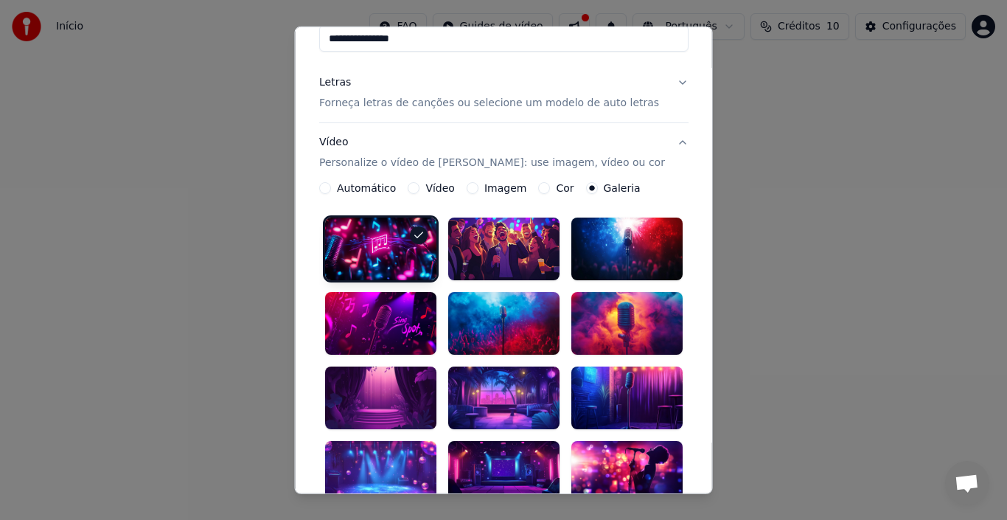
scroll to position [0, 0]
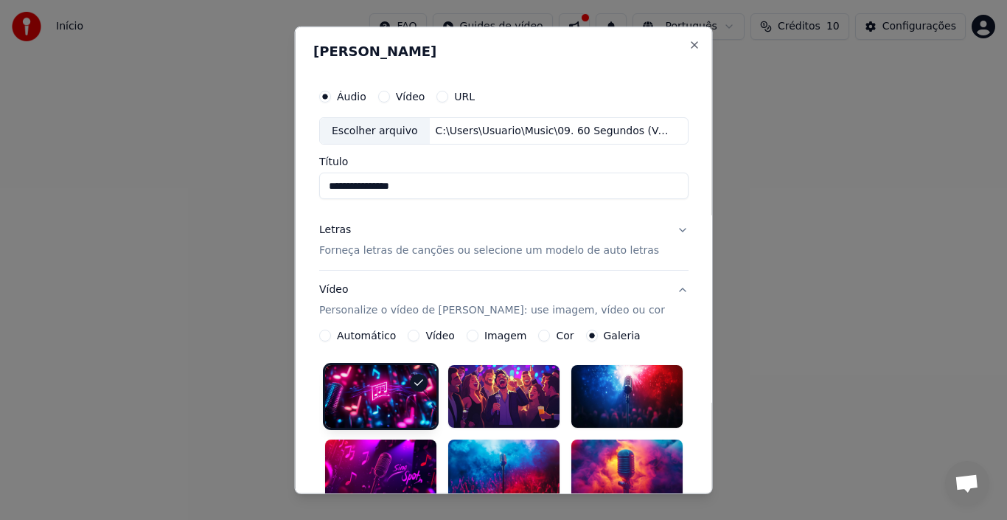
click at [498, 335] on label "Imagem" at bounding box center [505, 335] width 42 height 10
click at [478, 335] on button "Imagem" at bounding box center [472, 336] width 12 height 12
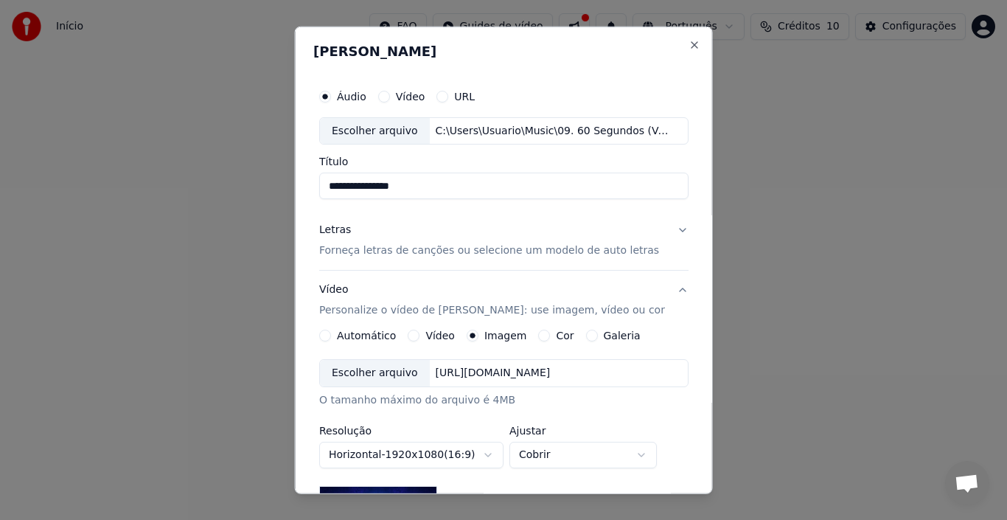
scroll to position [147, 0]
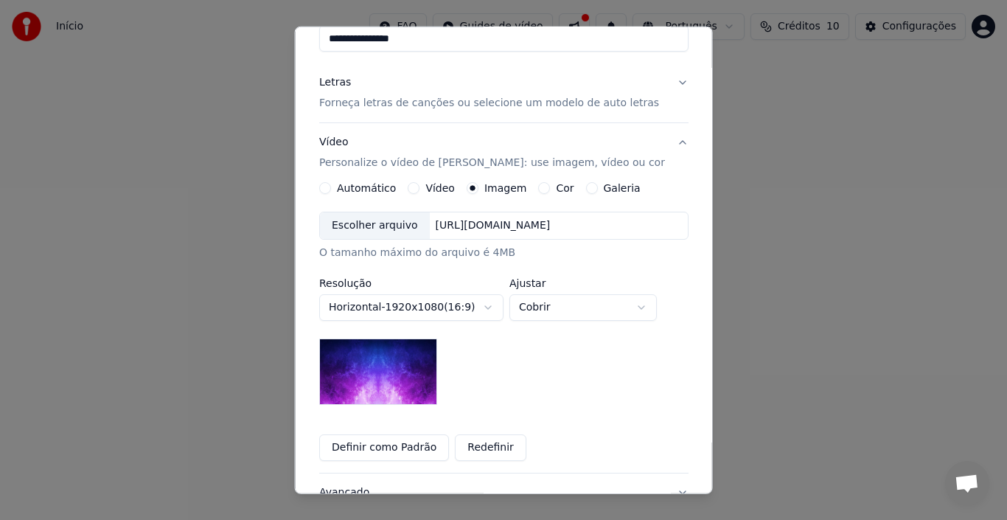
click at [612, 191] on label "Galeria" at bounding box center [621, 188] width 37 height 10
click at [597, 191] on button "Galeria" at bounding box center [591, 188] width 12 height 12
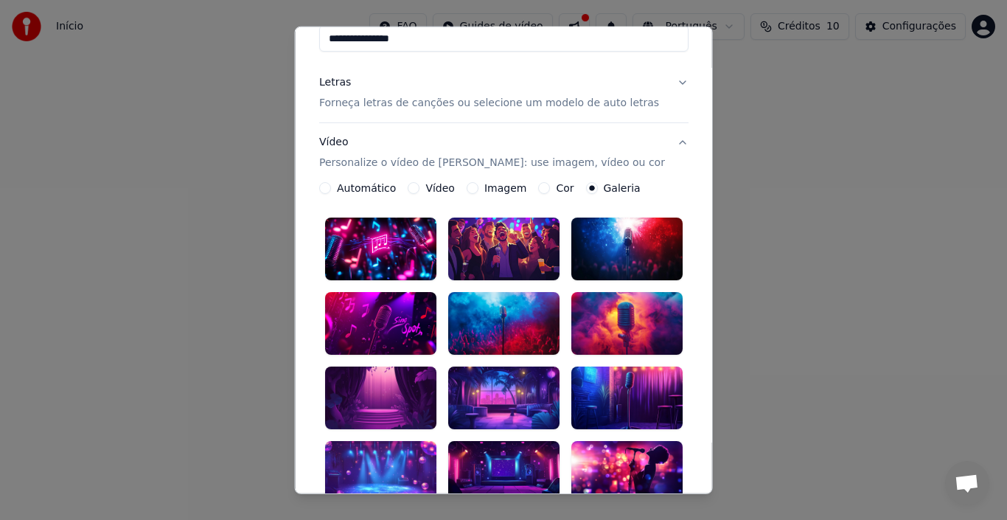
click at [561, 184] on label "Cor" at bounding box center [565, 188] width 18 height 10
click at [550, 184] on button "Cor" at bounding box center [544, 188] width 12 height 12
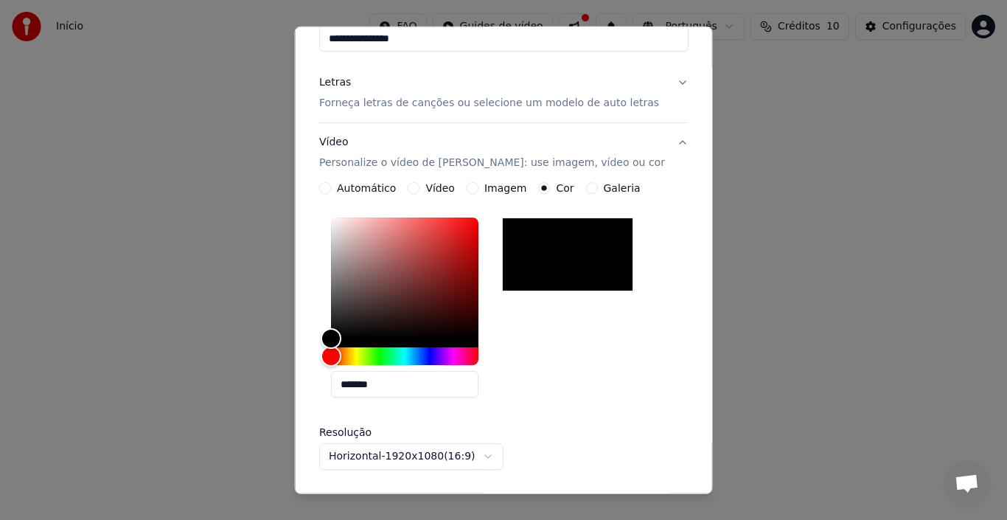
click at [497, 187] on label "Imagem" at bounding box center [505, 188] width 42 height 10
click at [478, 187] on button "Imagem" at bounding box center [472, 188] width 12 height 12
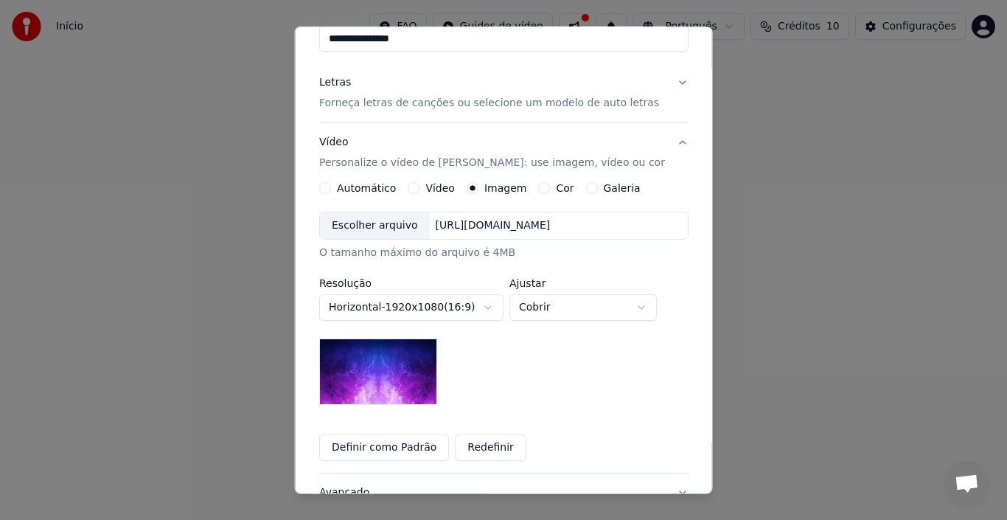
click at [441, 222] on div "[URL][DOMAIN_NAME]" at bounding box center [492, 225] width 127 height 15
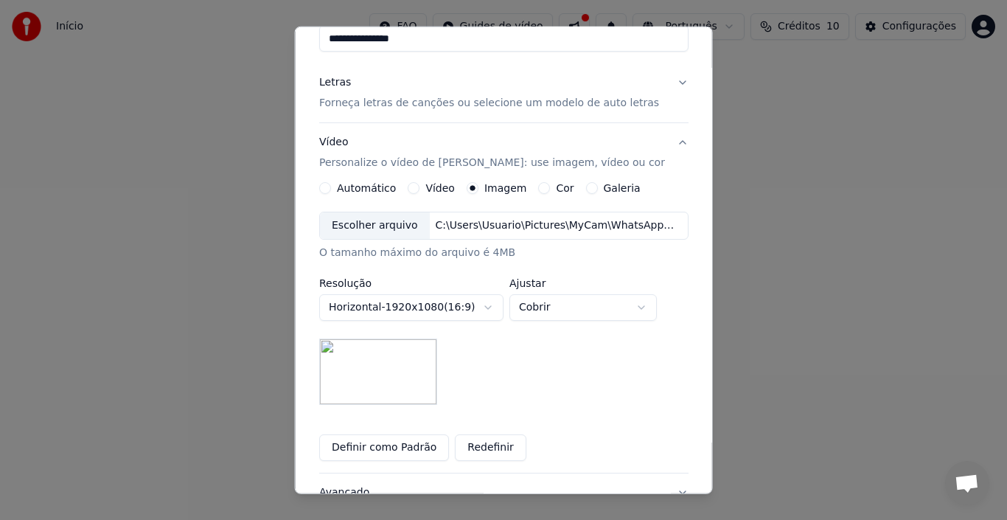
click at [448, 220] on div "C:\Users\Usuario\Pictures\MyCam\WhatsApp Image [DATE] 20.40.44.jpeg" at bounding box center [554, 225] width 251 height 15
click at [478, 225] on div "C:\Users\Usuario\Pictures\MyCam\WhatsApp Image [DATE] 20.41.03.jpeg" at bounding box center [554, 225] width 251 height 15
click at [516, 380] on div "**********" at bounding box center [503, 308] width 369 height 193
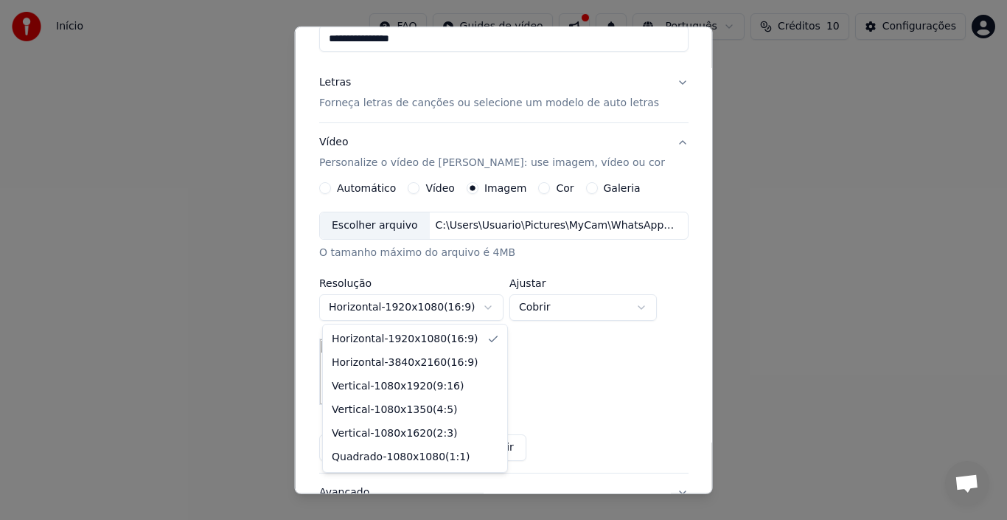
click at [490, 309] on body "**********" at bounding box center [503, 228] width 1007 height 457
select select "*********"
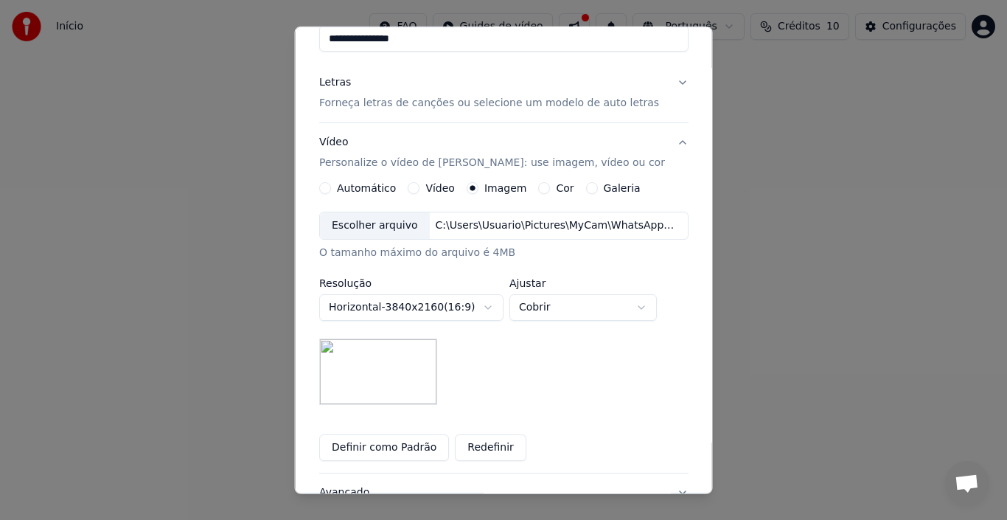
click at [488, 229] on div "C:\Users\Usuario\Pictures\MyCam\WhatsApp Image [DATE] 20.40.44.jpeg" at bounding box center [554, 225] width 251 height 15
click at [620, 308] on body "**********" at bounding box center [503, 228] width 1007 height 457
click at [425, 187] on label "Vídeo" at bounding box center [439, 188] width 29 height 10
click at [420, 187] on button "Vídeo" at bounding box center [414, 188] width 12 height 12
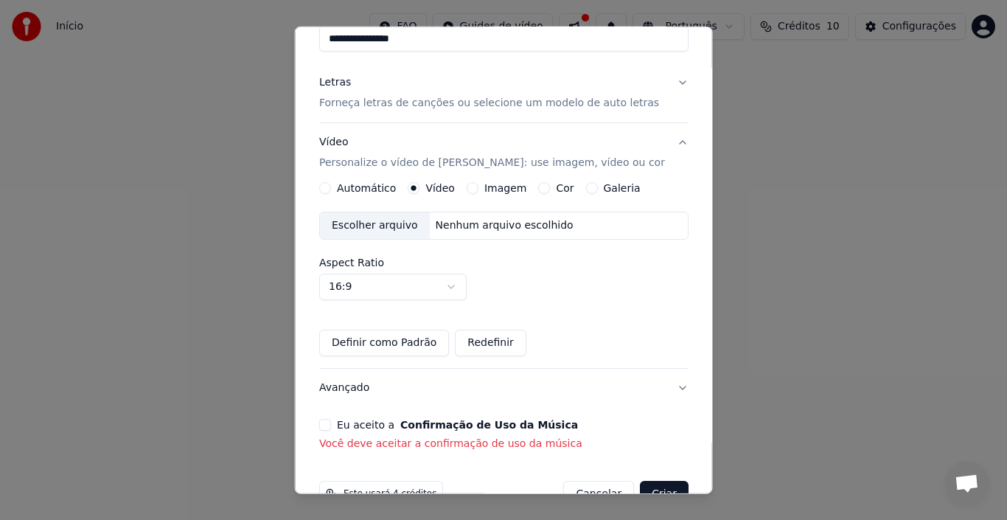
click at [508, 196] on div "Automático Vídeo Imagem Cor Galeria Escolher arquivo Nenhum arquivo escolhido A…" at bounding box center [503, 269] width 369 height 174
click at [515, 187] on label "Imagem" at bounding box center [505, 188] width 42 height 10
click at [478, 187] on button "Imagem" at bounding box center [472, 188] width 12 height 12
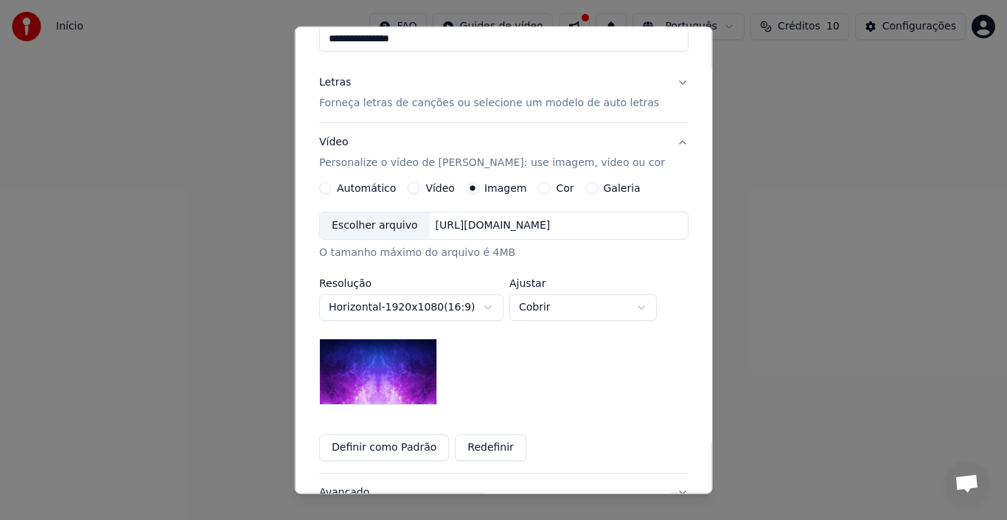
click at [403, 225] on div "Escolher arquivo" at bounding box center [375, 225] width 110 height 27
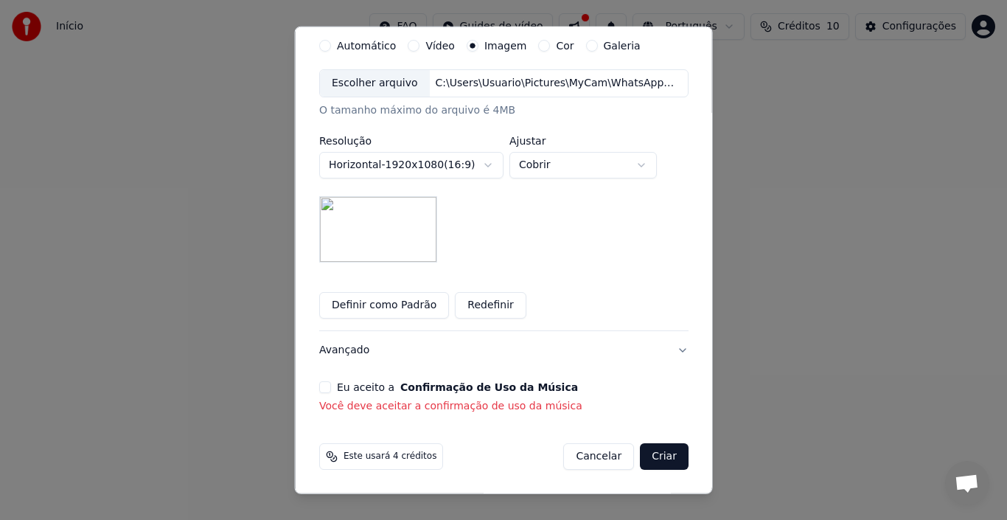
scroll to position [216, 0]
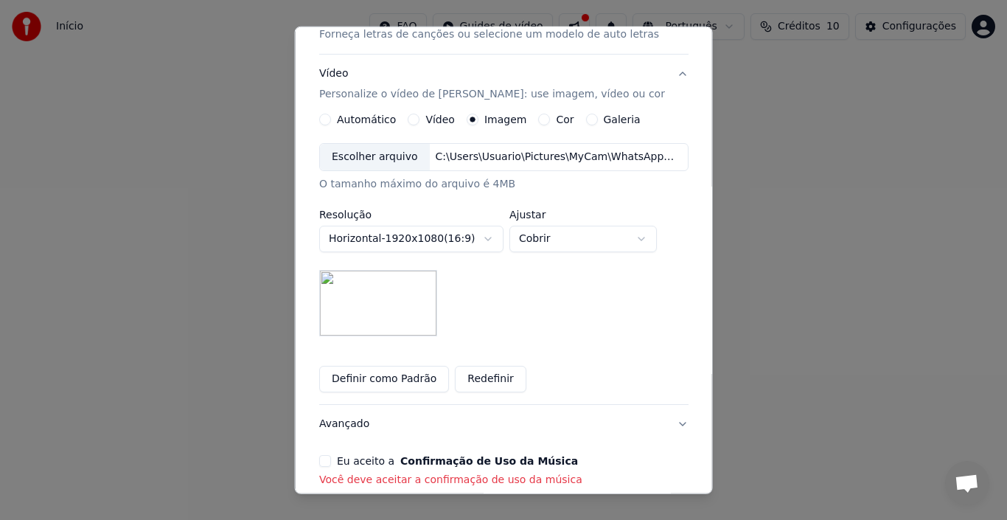
click at [456, 185] on div "O tamanho máximo do arquivo é 4MB" at bounding box center [503, 184] width 369 height 15
click at [578, 237] on body "**********" at bounding box center [503, 228] width 1007 height 457
click at [562, 243] on body "**********" at bounding box center [503, 228] width 1007 height 457
click at [567, 237] on body "**********" at bounding box center [503, 228] width 1007 height 457
click at [563, 237] on body "**********" at bounding box center [503, 228] width 1007 height 457
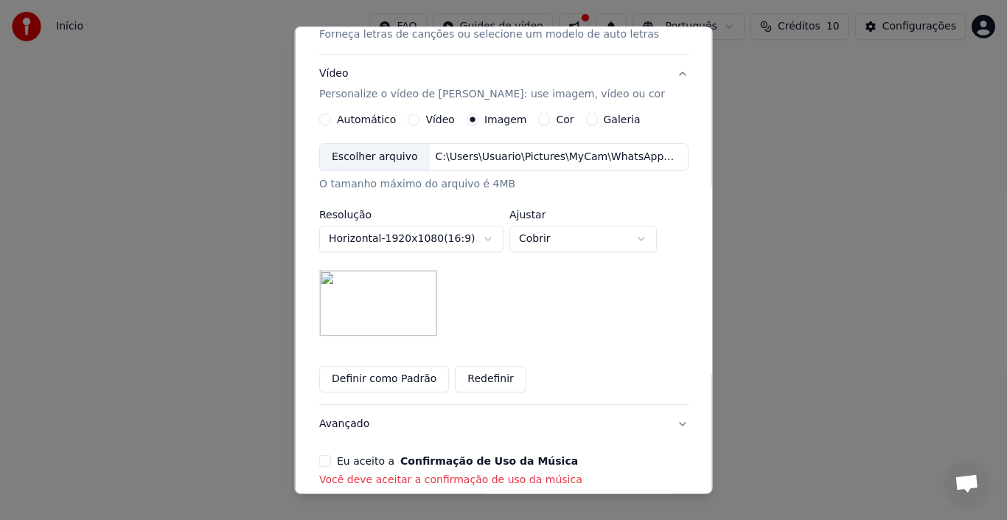
click at [540, 233] on body "**********" at bounding box center [503, 228] width 1007 height 457
select select "*******"
click at [437, 287] on img at bounding box center [378, 303] width 118 height 66
click at [378, 287] on img at bounding box center [378, 303] width 118 height 66
click at [375, 111] on button "Vídeo Personalize o vídeo de karaokê: use imagem, vídeo ou cor" at bounding box center [503, 84] width 369 height 59
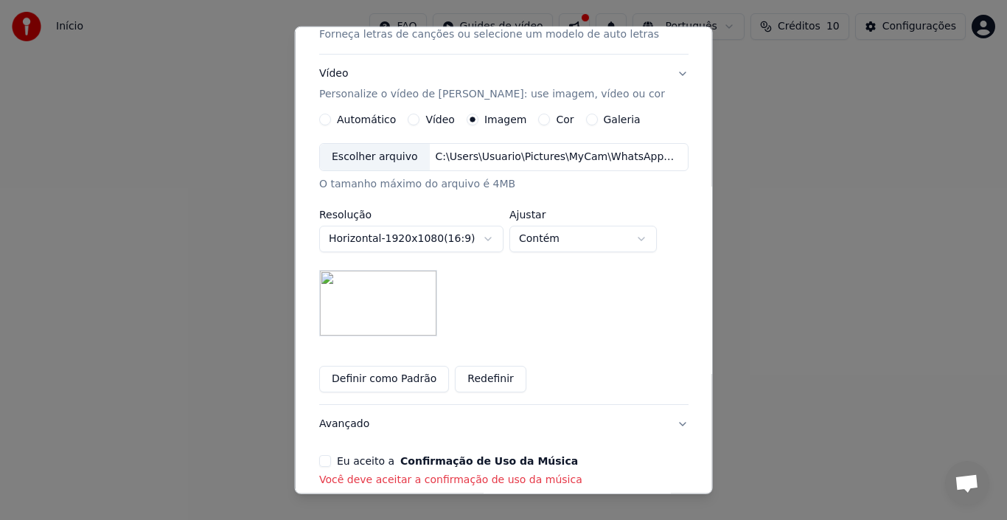
scroll to position [0, 0]
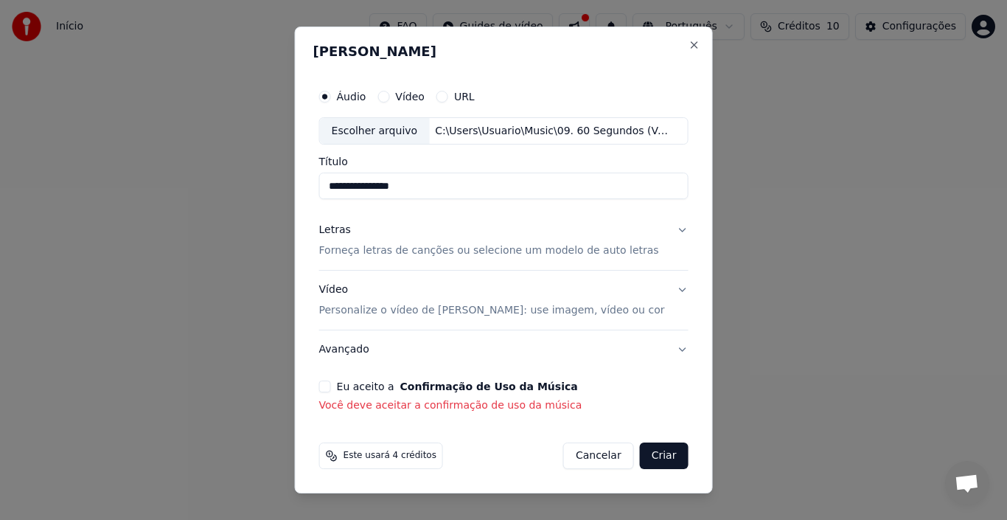
click at [445, 307] on p "Personalize o vídeo de [PERSON_NAME]: use imagem, vídeo ou cor" at bounding box center [492, 310] width 346 height 15
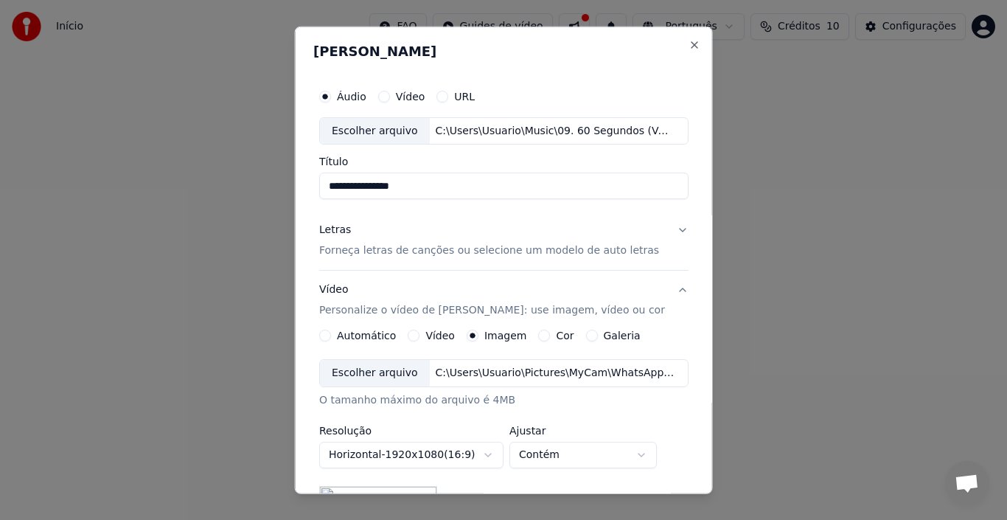
click at [392, 309] on p "Personalize o vídeo de [PERSON_NAME]: use imagem, vídeo ou cor" at bounding box center [492, 310] width 346 height 15
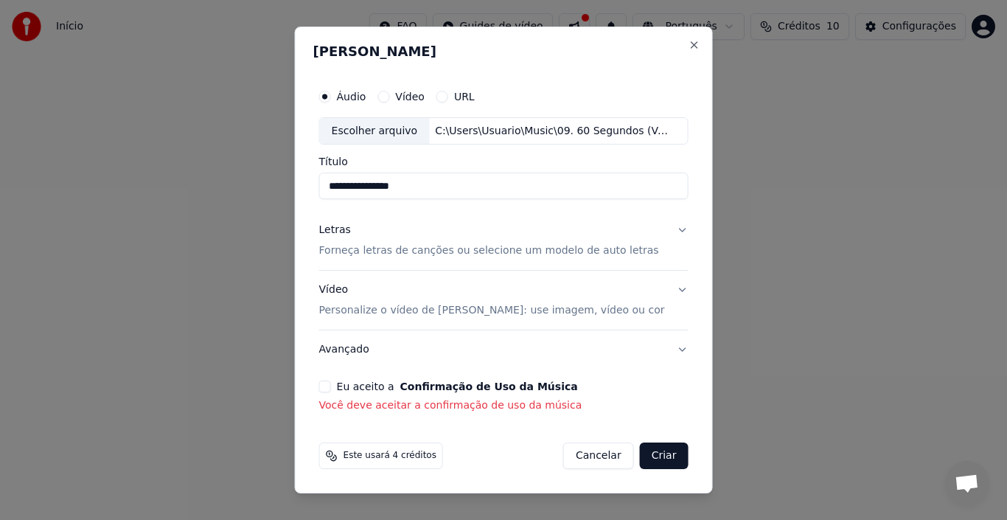
click at [439, 307] on p "Personalize o vídeo de [PERSON_NAME]: use imagem, vídeo ou cor" at bounding box center [492, 310] width 346 height 15
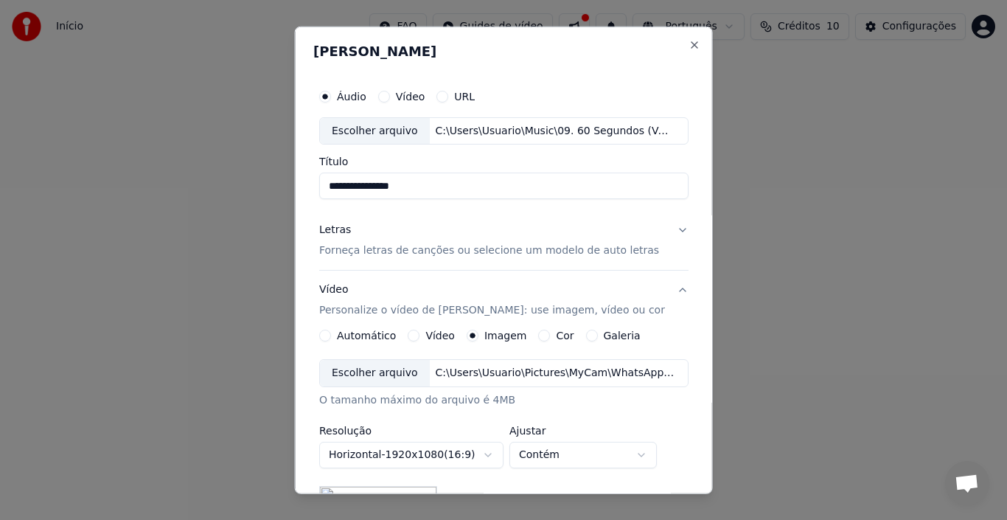
scroll to position [74, 0]
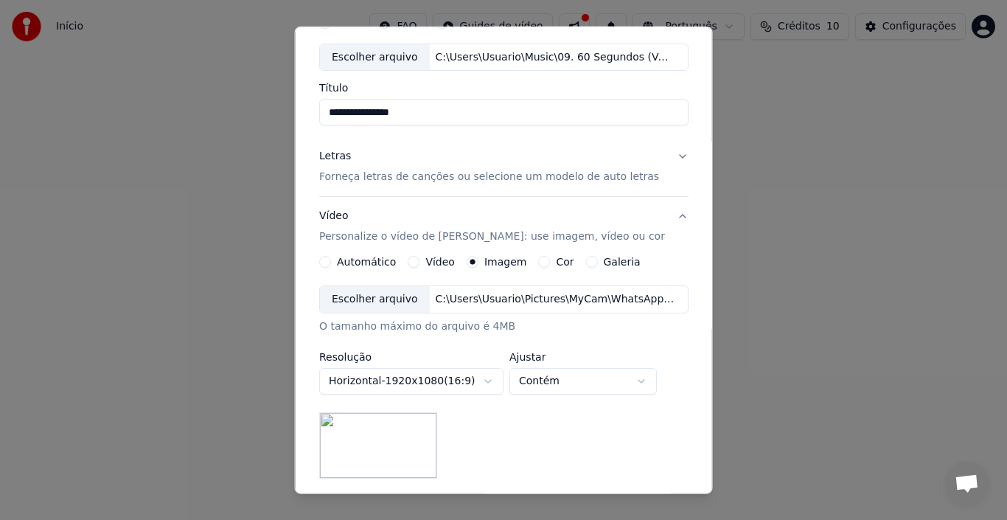
click at [375, 299] on div "Escolher arquivo" at bounding box center [375, 299] width 110 height 27
click at [400, 227] on div "Vídeo Personalize o vídeo de karaokê: use imagem, vídeo ou cor" at bounding box center [492, 226] width 346 height 35
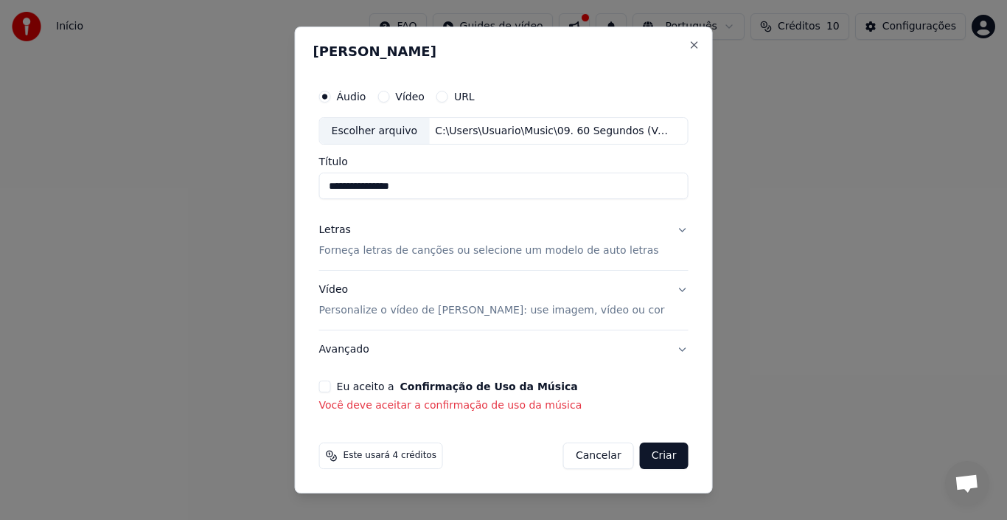
click at [372, 305] on p "Personalize o vídeo de [PERSON_NAME]: use imagem, vídeo ou cor" at bounding box center [492, 310] width 346 height 15
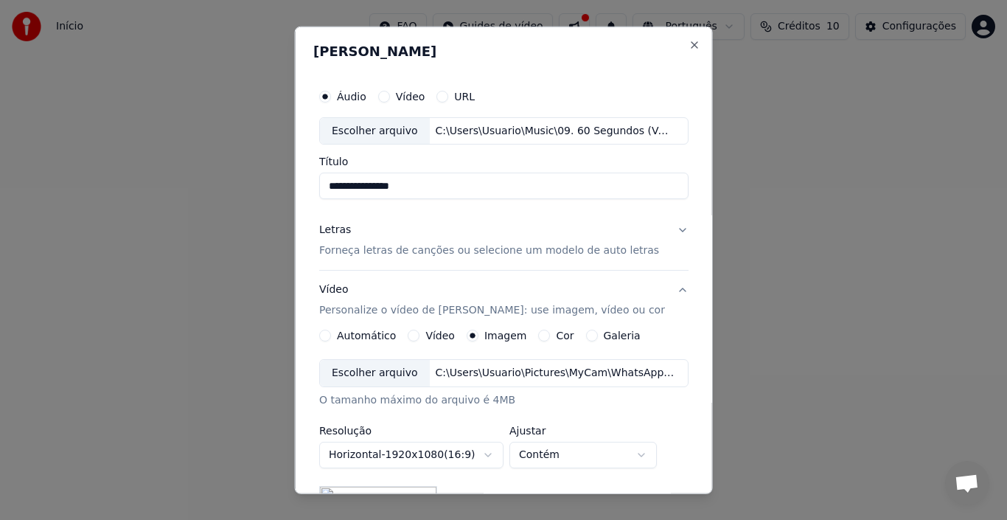
click at [422, 316] on p "Personalize o vídeo de [PERSON_NAME]: use imagem, vídeo ou cor" at bounding box center [492, 310] width 346 height 15
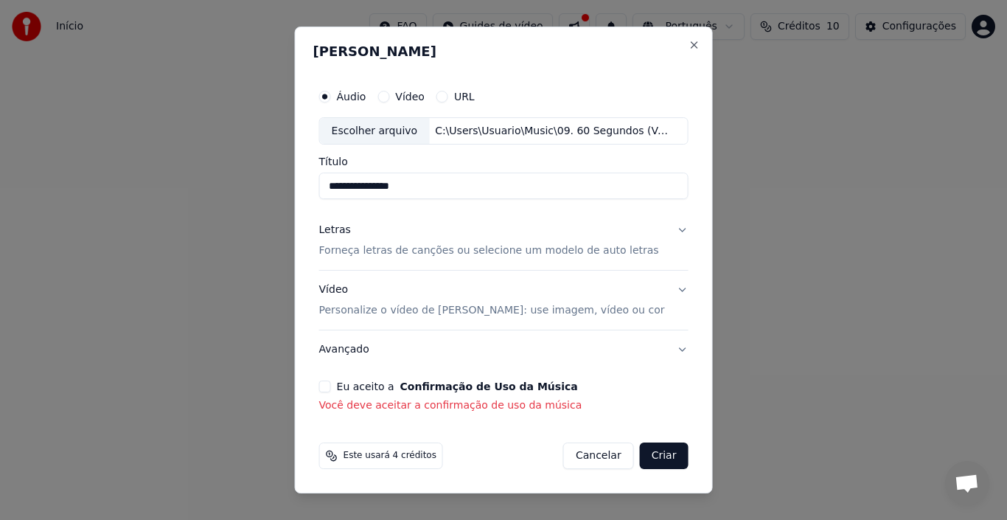
click at [424, 316] on p "Personalize o vídeo de [PERSON_NAME]: use imagem, vídeo ou cor" at bounding box center [492, 310] width 346 height 15
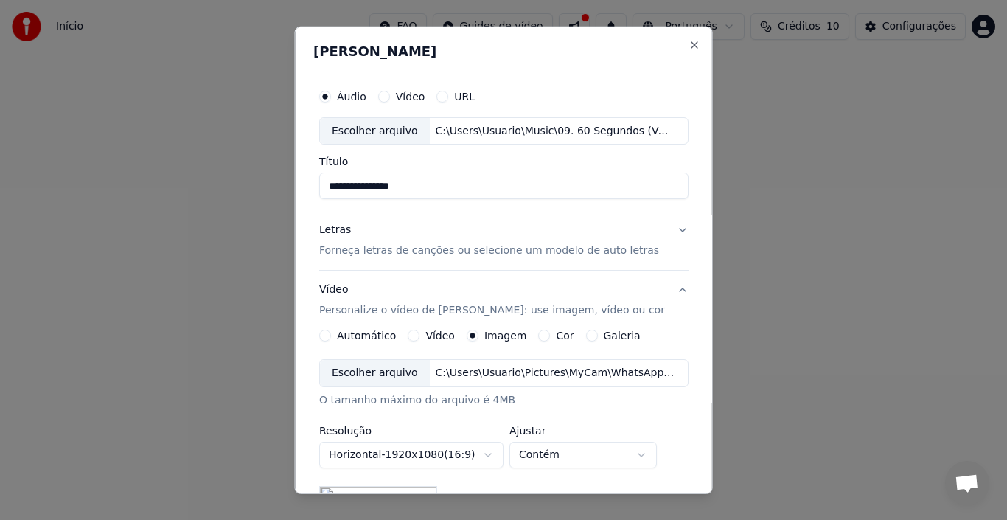
click at [375, 336] on label "Automático" at bounding box center [366, 335] width 59 height 10
click at [331, 336] on button "Automático" at bounding box center [325, 336] width 12 height 12
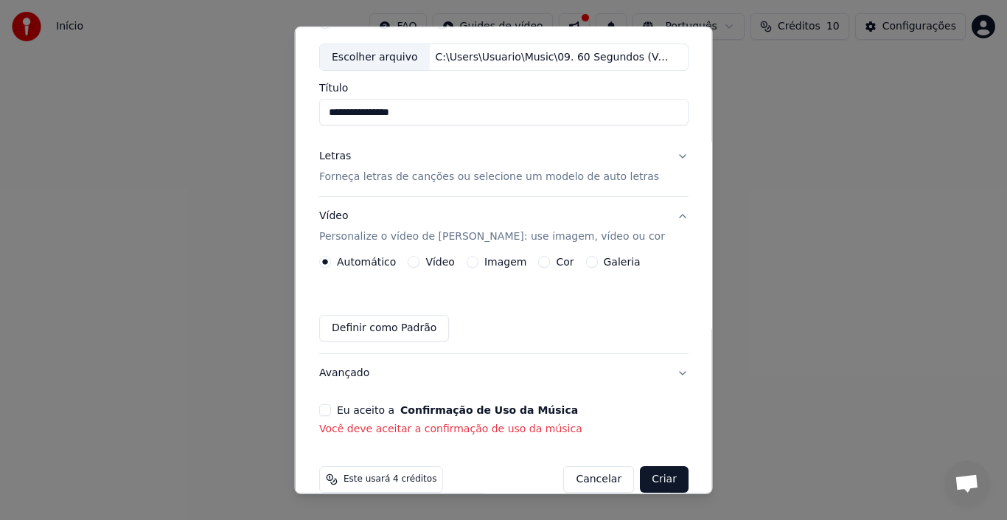
scroll to position [97, 0]
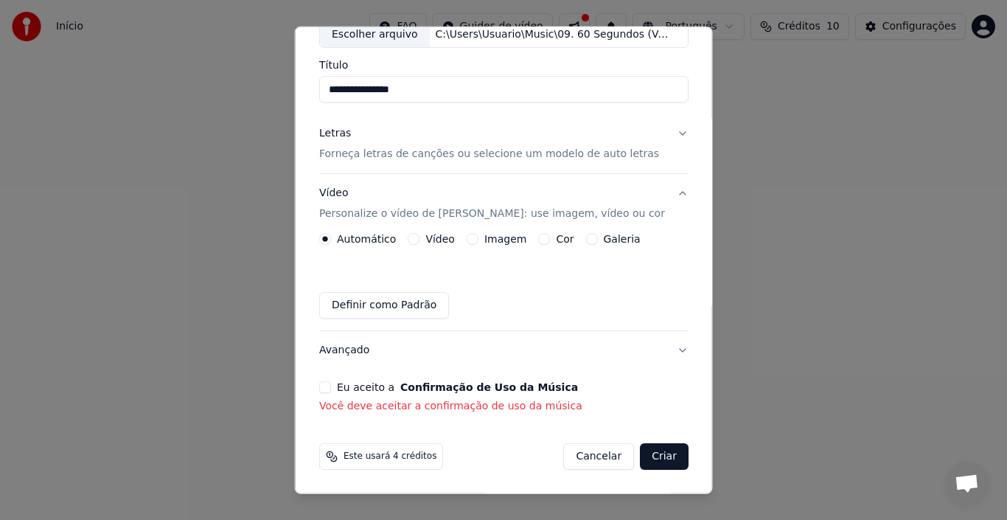
click at [503, 240] on label "Imagem" at bounding box center [505, 239] width 42 height 10
click at [478, 240] on button "Imagem" at bounding box center [472, 239] width 12 height 12
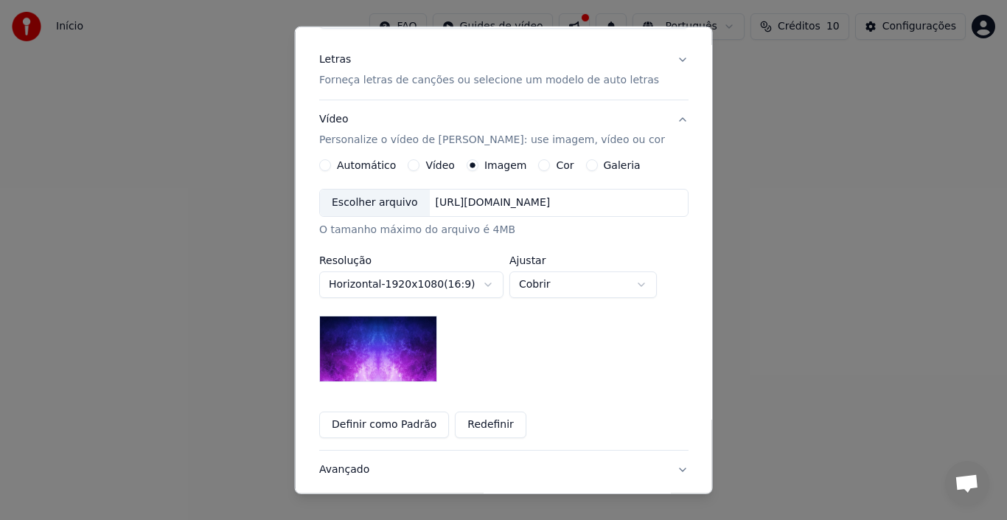
scroll to position [290, 0]
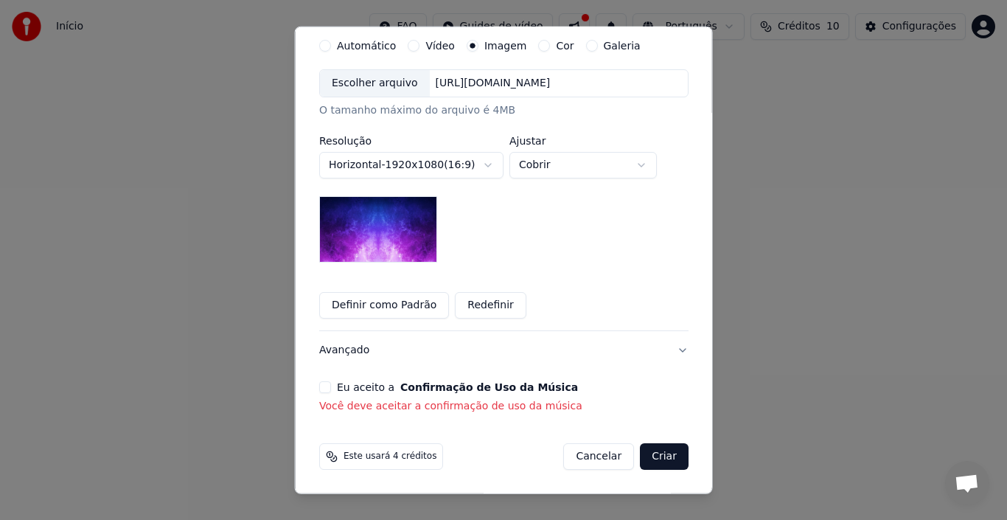
click at [414, 307] on button "Definir como Padrão" at bounding box center [384, 305] width 130 height 27
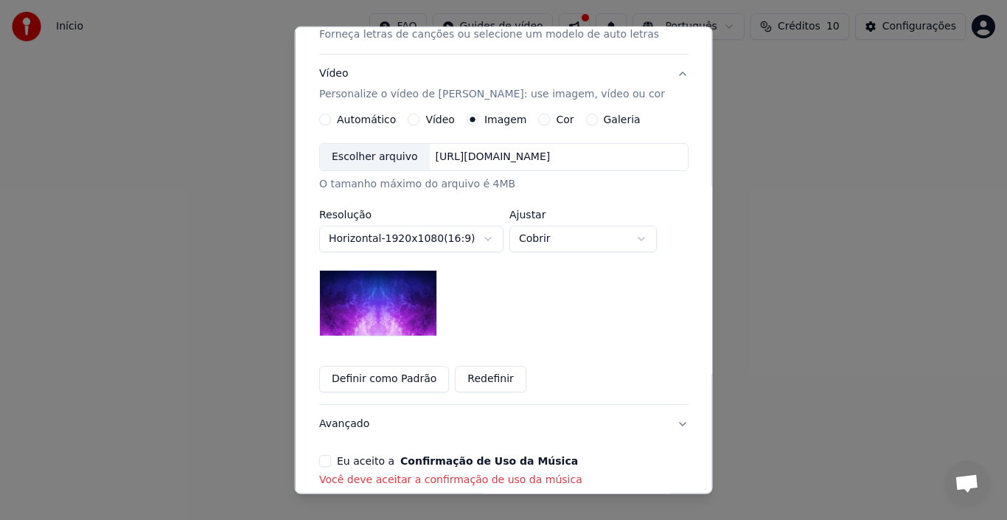
click at [401, 156] on div "Escolher arquivo" at bounding box center [375, 157] width 110 height 27
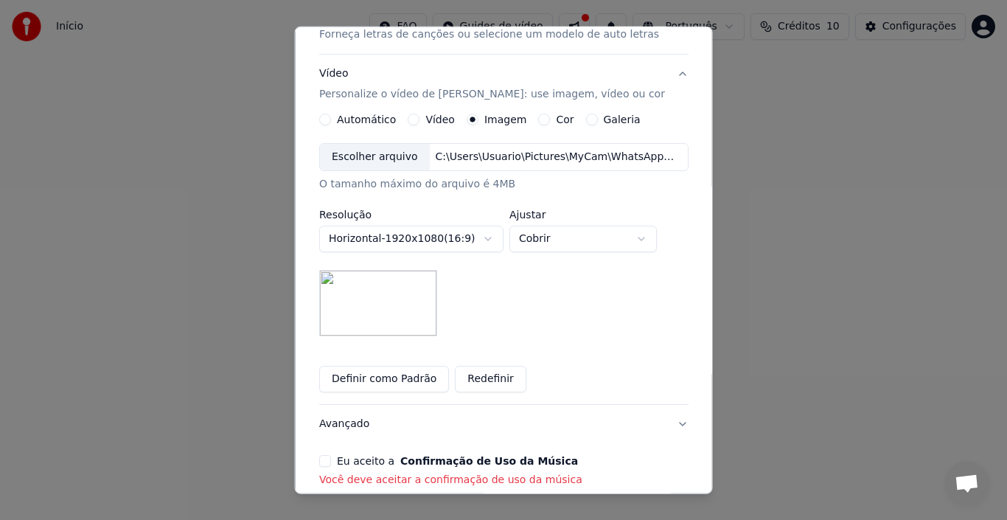
click at [394, 382] on button "Definir como Padrão" at bounding box center [384, 379] width 130 height 27
click at [453, 164] on div "C:\Users\Usuario\Pictures\MyCam\WhatsApp Image [DATE] 20.40.44.jpeg" at bounding box center [554, 157] width 251 height 15
click at [439, 120] on label "Vídeo" at bounding box center [439, 119] width 29 height 10
click at [420, 120] on button "Vídeo" at bounding box center [414, 120] width 12 height 12
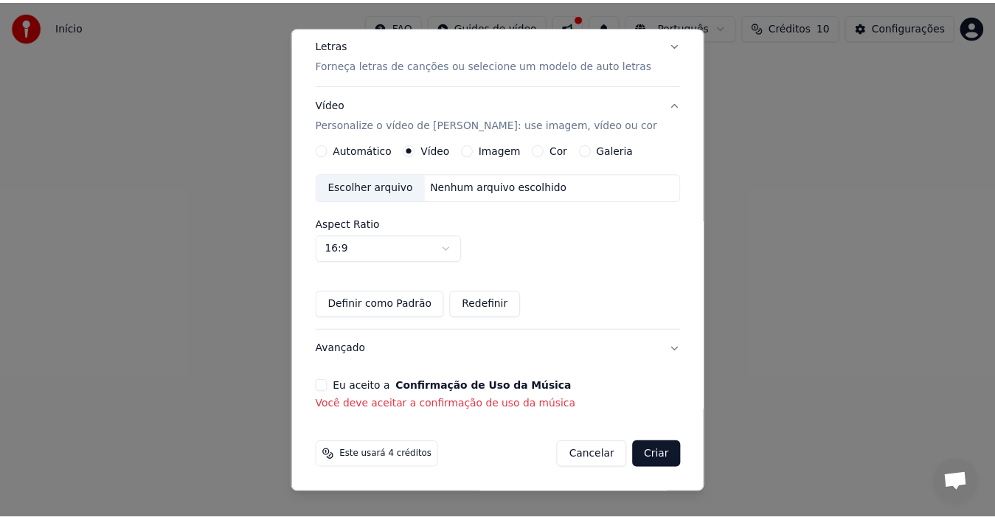
scroll to position [185, 0]
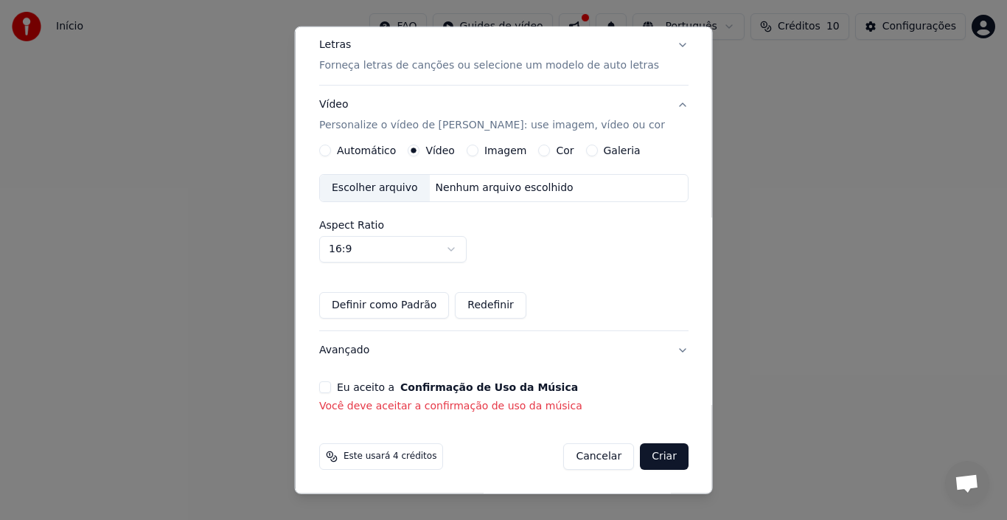
click at [380, 186] on div "Escolher arquivo" at bounding box center [375, 188] width 110 height 27
click at [590, 457] on button "Cancelar" at bounding box center [598, 456] width 71 height 27
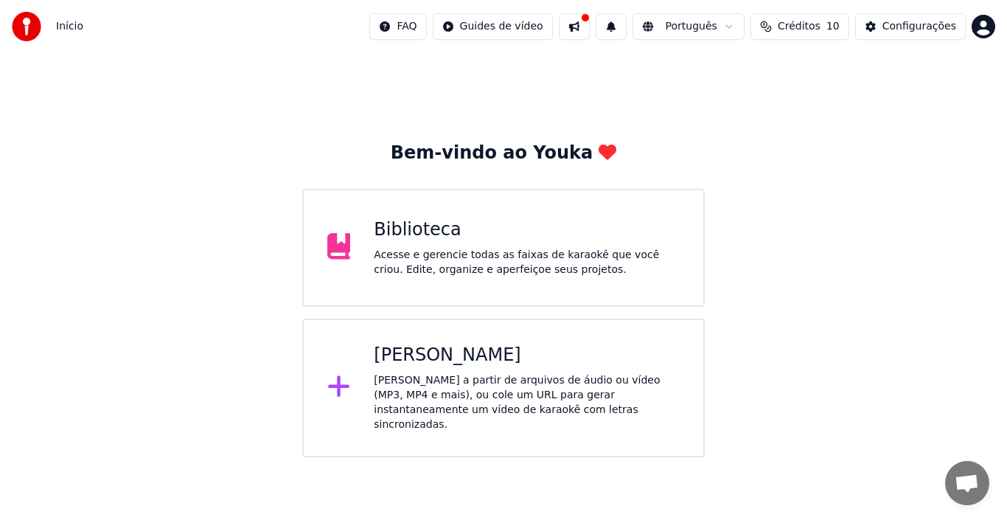
click at [442, 236] on div "Biblioteca" at bounding box center [527, 230] width 306 height 24
click at [444, 363] on div "[PERSON_NAME]" at bounding box center [527, 356] width 306 height 24
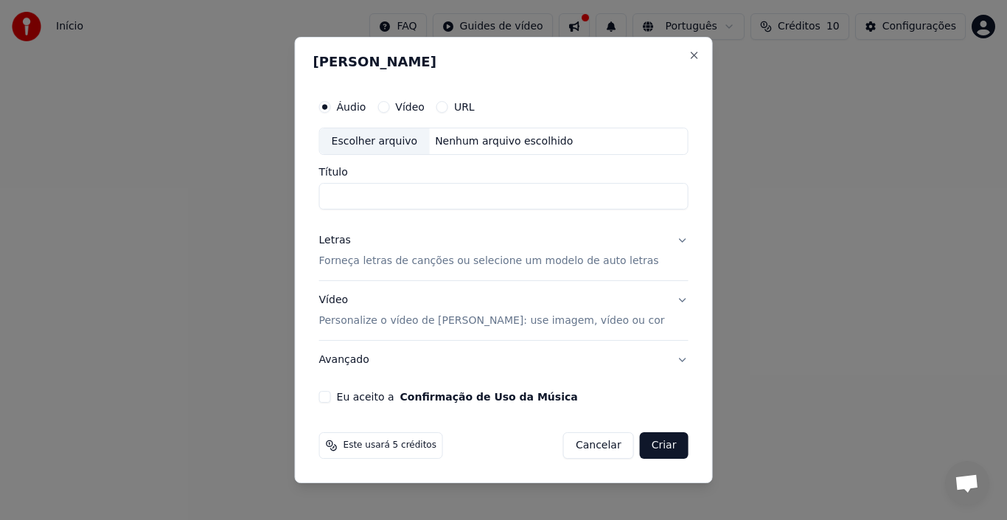
click at [380, 322] on p "Personalize o vídeo de [PERSON_NAME]: use imagem, vídeo ou cor" at bounding box center [492, 320] width 346 height 15
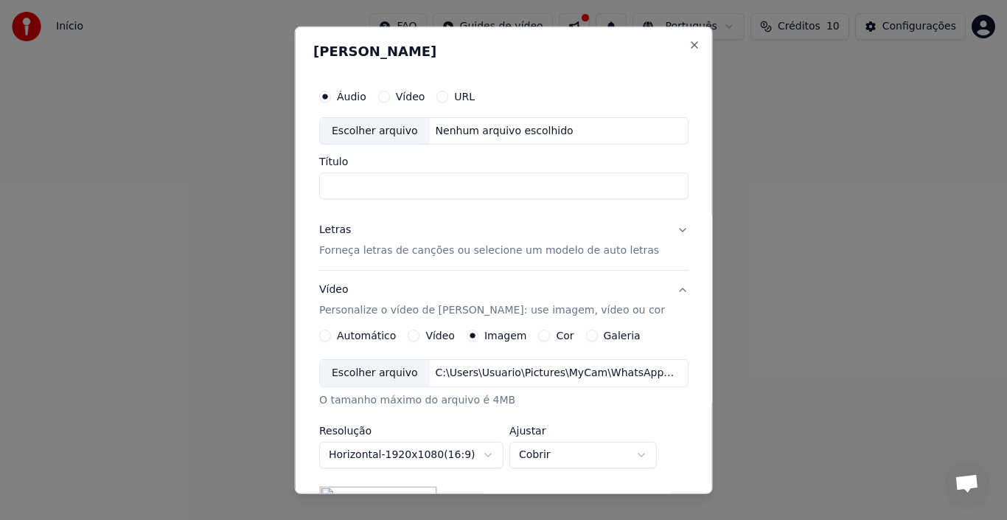
click at [428, 333] on label "Vídeo" at bounding box center [439, 335] width 29 height 10
click at [420, 333] on button "Vídeo" at bounding box center [414, 336] width 12 height 12
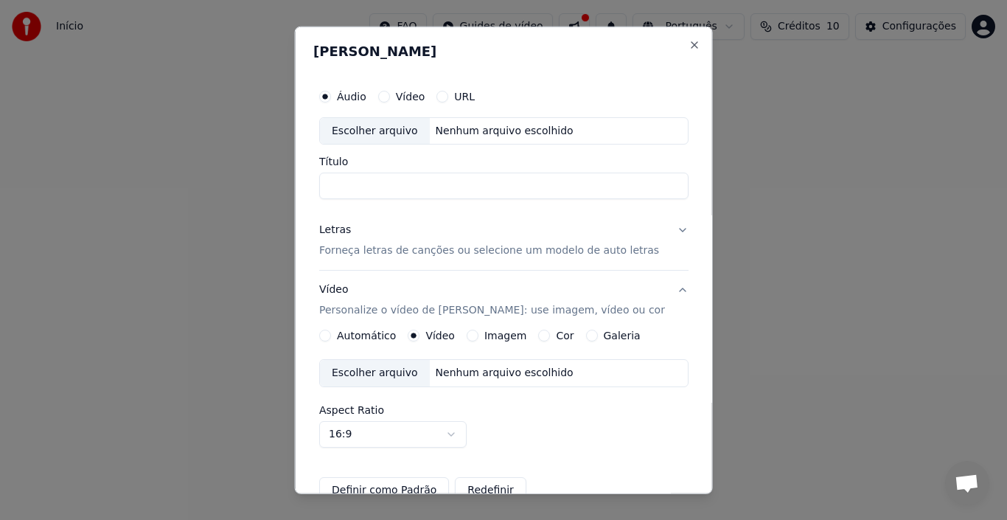
click at [408, 370] on div "Escolher arquivo" at bounding box center [375, 373] width 110 height 27
